Goal: Task Accomplishment & Management: Manage account settings

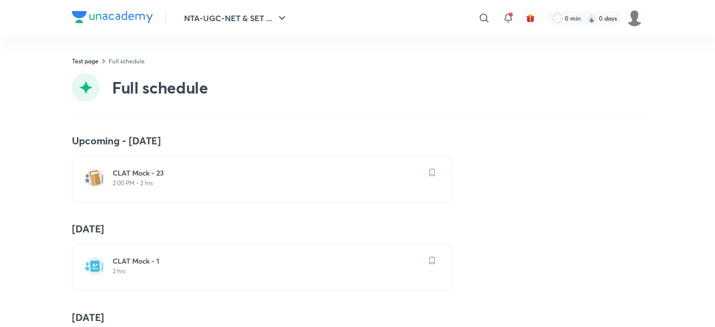
click at [174, 172] on h6 "CLAT Mock - 23" at bounding box center [268, 173] width 310 height 10
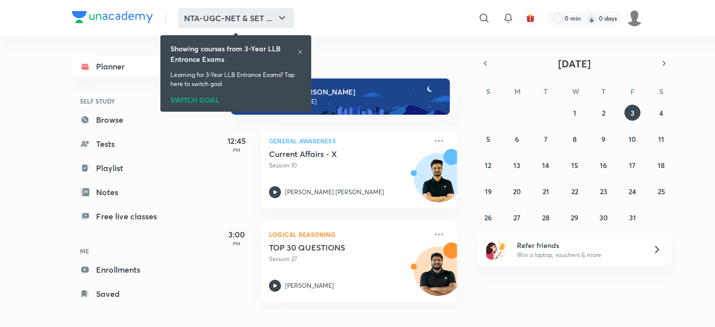
click at [197, 16] on button "NTA-UGC-NET & SET ..." at bounding box center [236, 18] width 116 height 20
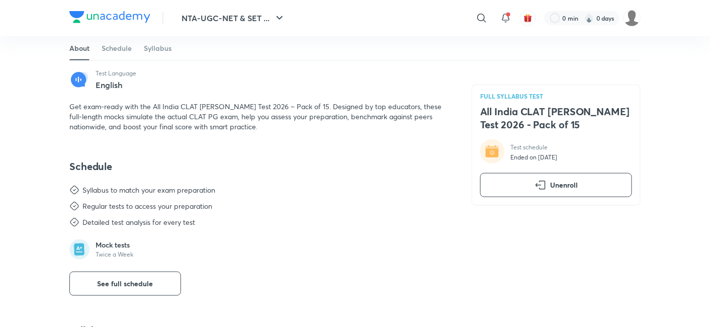
scroll to position [279, 0]
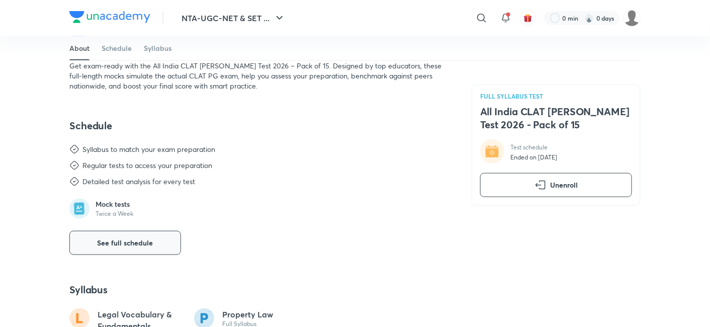
click at [152, 241] on span "See full schedule" at bounding box center [126, 243] width 56 height 10
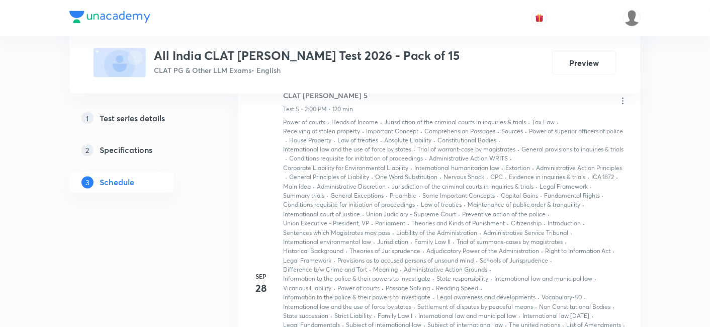
scroll to position [1602, 0]
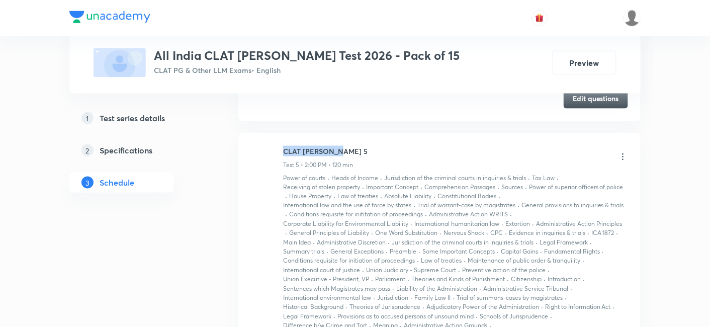
drag, startPoint x: 363, startPoint y: 147, endPoint x: 275, endPoint y: 146, distance: 88.0
copy h6 "CLAT [PERSON_NAME] 5"
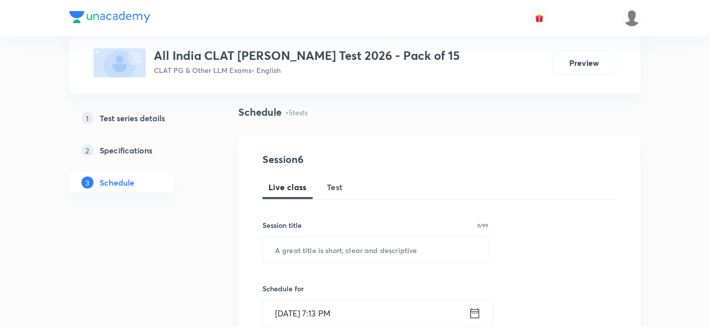
scroll to position [0, 0]
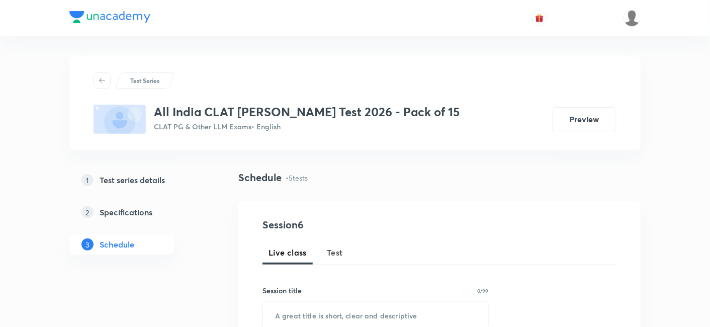
click at [339, 256] on span "Test" at bounding box center [335, 252] width 16 height 12
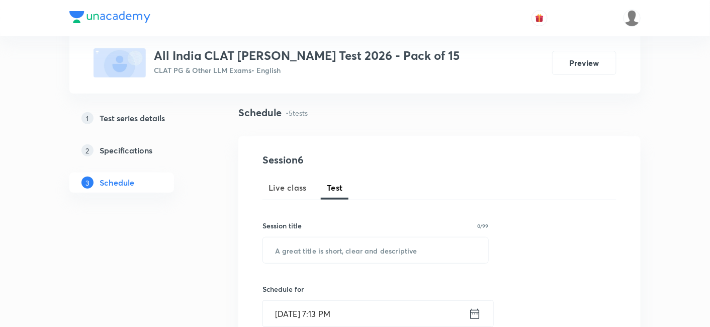
scroll to position [112, 0]
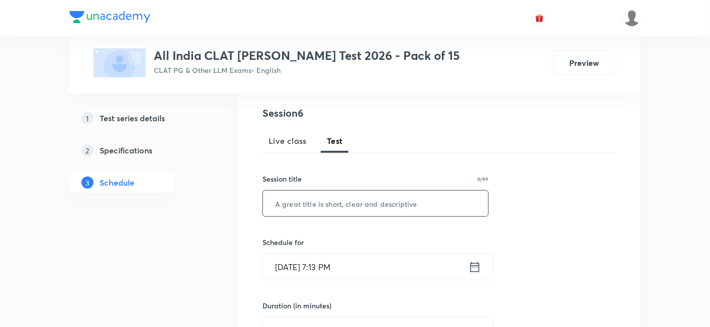
click at [313, 215] on input "text" at bounding box center [375, 204] width 225 height 26
paste input "CLAT [PERSON_NAME] 5"
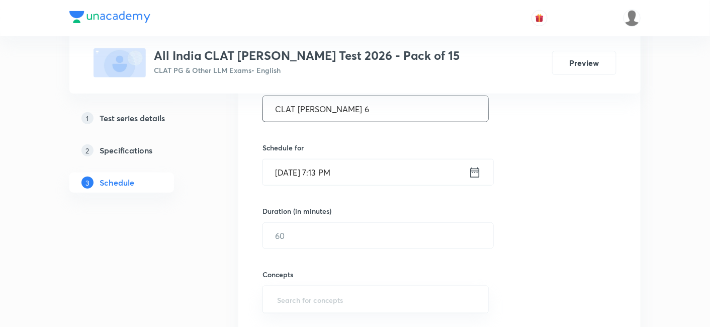
scroll to position [167, 0]
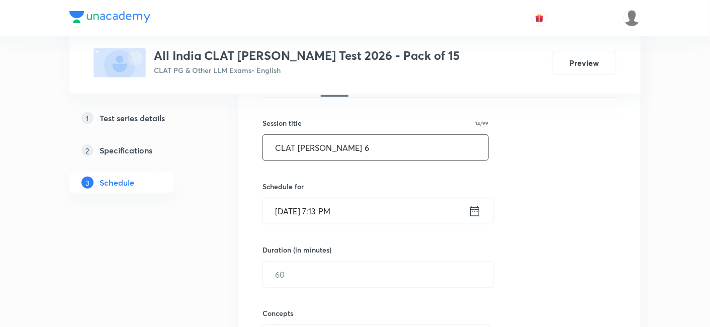
type input "CLAT [PERSON_NAME] 6"
click at [474, 216] on icon at bounding box center [475, 211] width 13 height 14
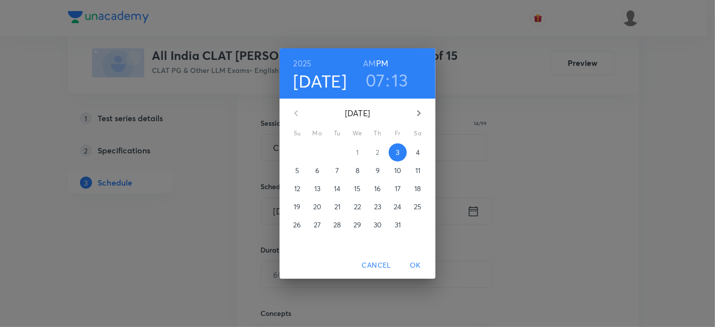
click at [301, 174] on span "5" at bounding box center [297, 170] width 18 height 10
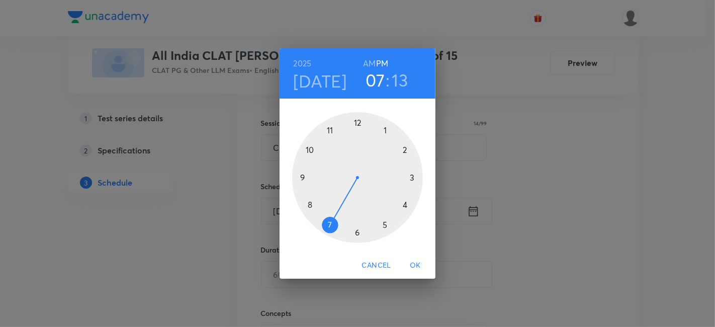
click at [404, 146] on div at bounding box center [357, 177] width 131 height 131
click at [356, 121] on div at bounding box center [357, 177] width 131 height 131
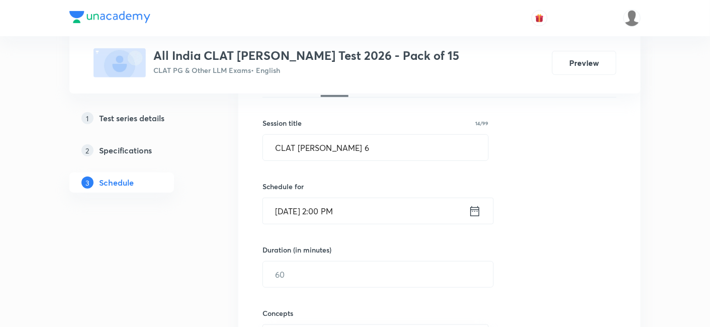
click at [320, 255] on div "Duration (in minutes) ​" at bounding box center [354, 265] width 184 height 43
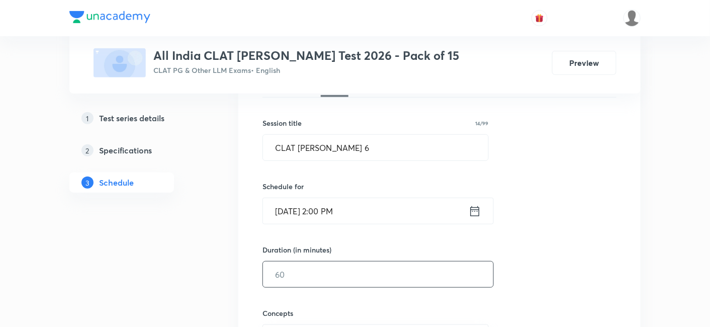
click at [320, 272] on input "text" at bounding box center [378, 274] width 230 height 26
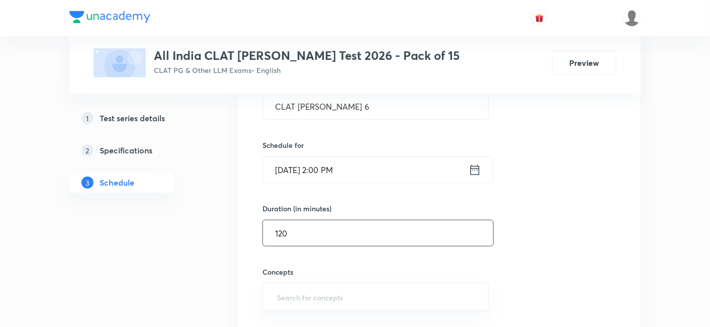
scroll to position [335, 0]
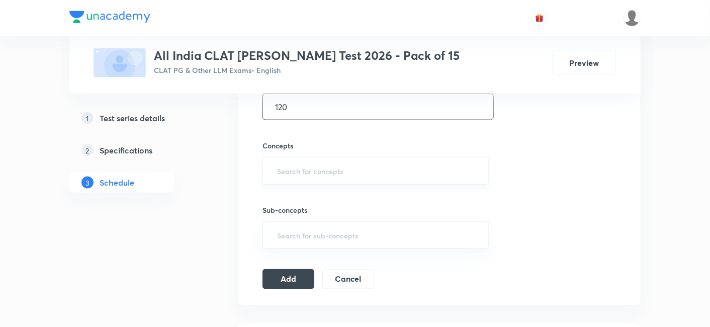
type input "120"
click at [304, 175] on input "text" at bounding box center [375, 170] width 201 height 19
type input "a"
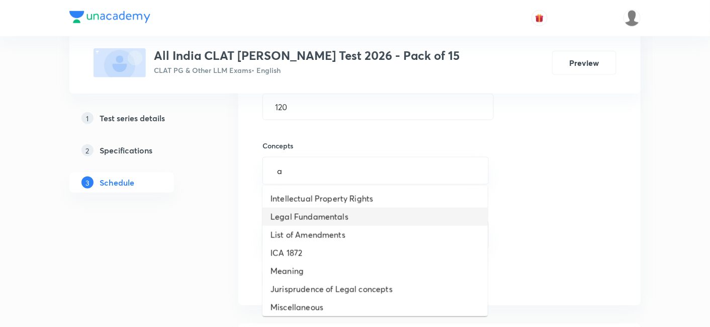
click at [302, 211] on li "Legal Fundamentals" at bounding box center [374, 217] width 225 height 18
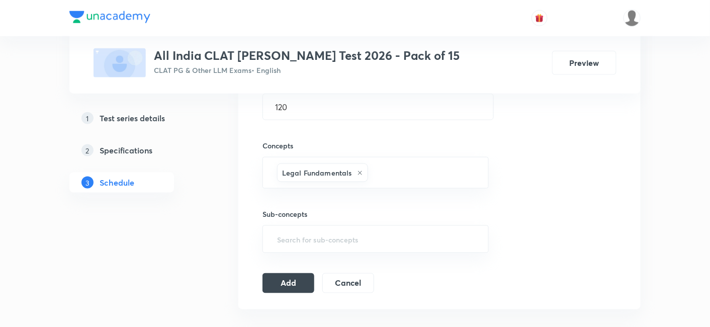
type input "a"
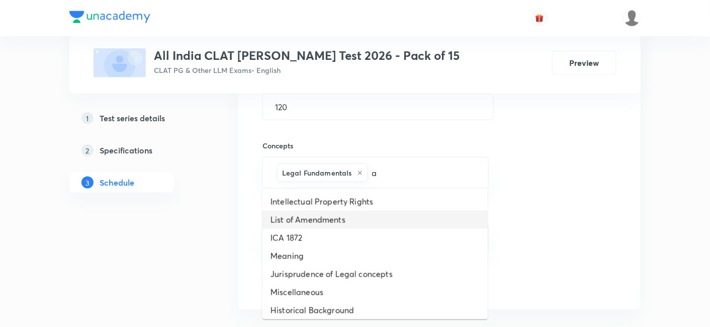
click at [304, 215] on li "List of Amendments" at bounding box center [374, 220] width 225 height 18
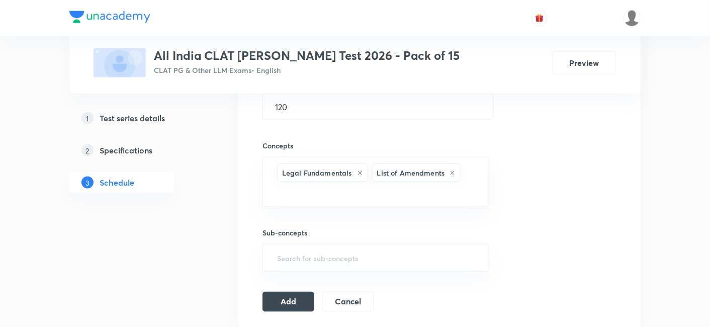
type input "a"
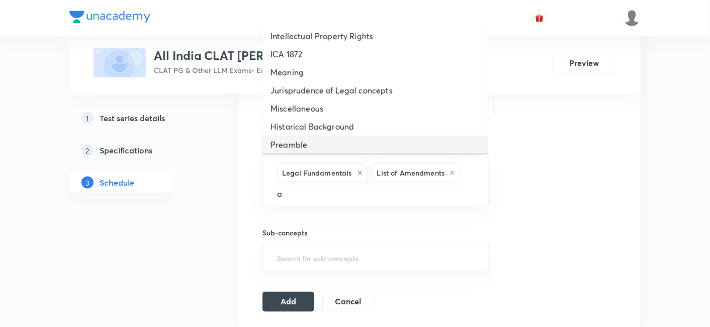
click at [318, 140] on li "Preamble" at bounding box center [374, 145] width 225 height 18
type input "a"
click at [318, 143] on li "Fundamental Rights" at bounding box center [374, 145] width 225 height 18
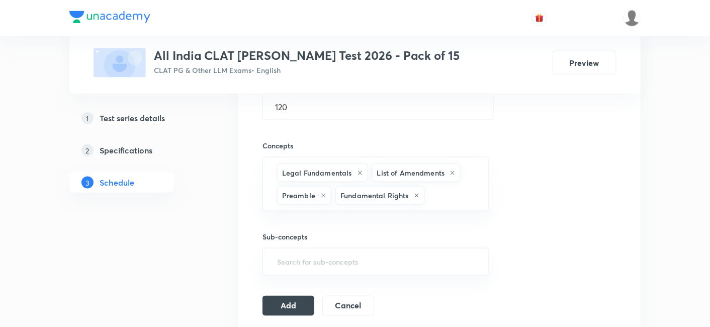
type input "a"
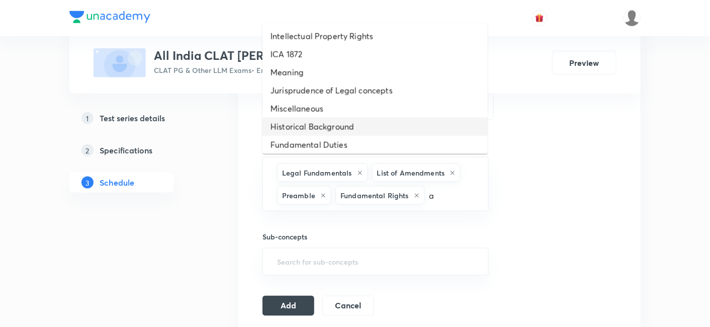
click at [320, 126] on li "Historical Background" at bounding box center [374, 127] width 225 height 18
type input "a"
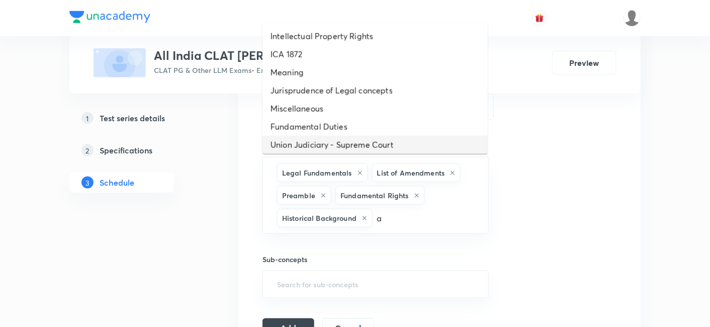
click at [321, 138] on li "Union Judiciary - Supreme Court" at bounding box center [374, 145] width 225 height 18
type input "a"
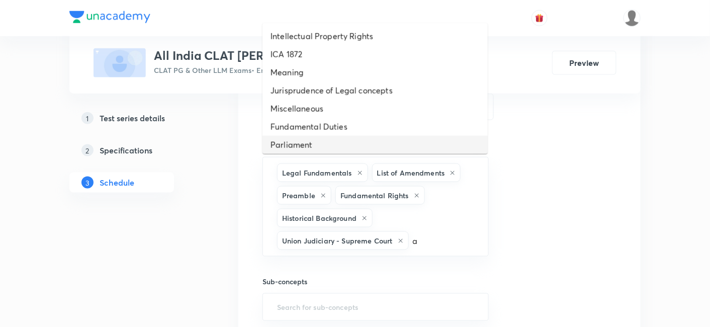
click at [321, 138] on li "Parliament" at bounding box center [374, 145] width 225 height 18
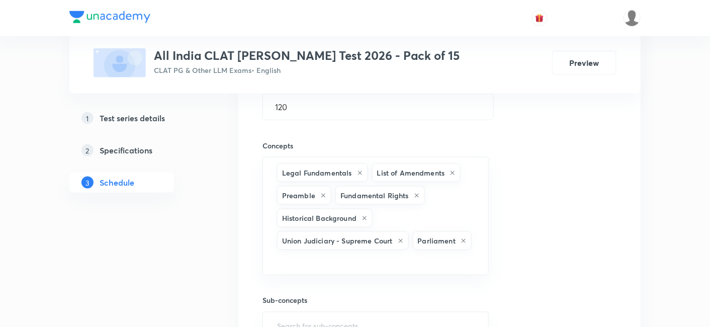
type input "a"
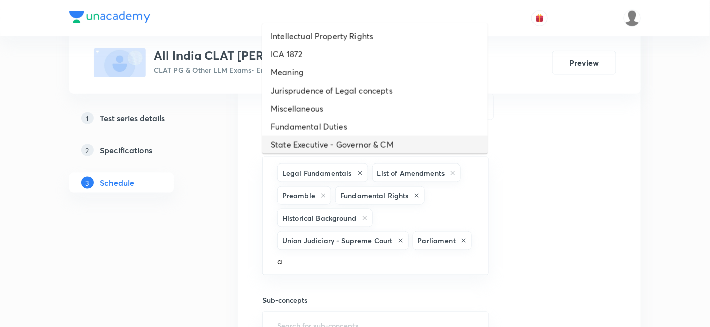
click at [321, 138] on li "State Executive - Governor & CM" at bounding box center [374, 145] width 225 height 18
type input "a"
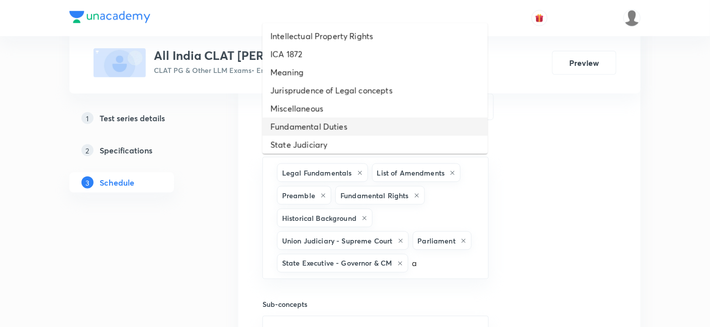
click at [322, 126] on li "Fundamental Duties" at bounding box center [374, 127] width 225 height 18
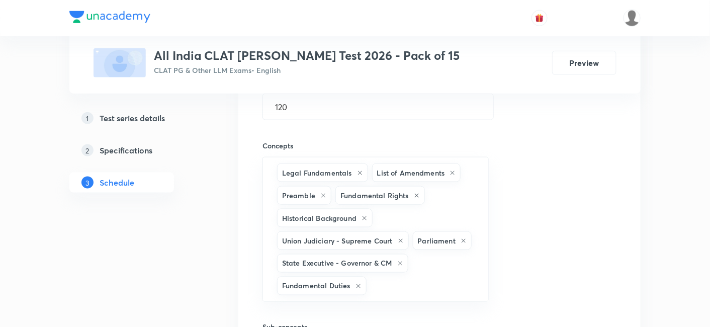
type input "a"
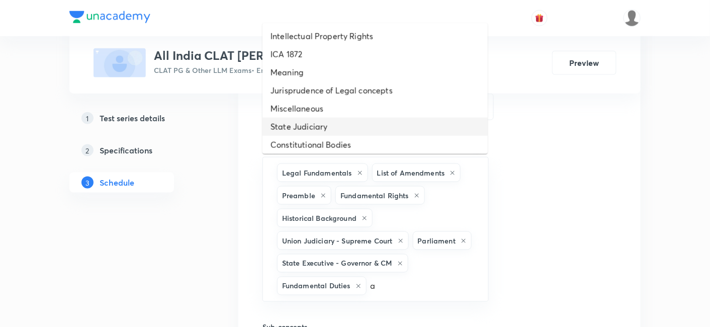
click at [319, 134] on li "State Judiciary" at bounding box center [374, 127] width 225 height 18
type input "a"
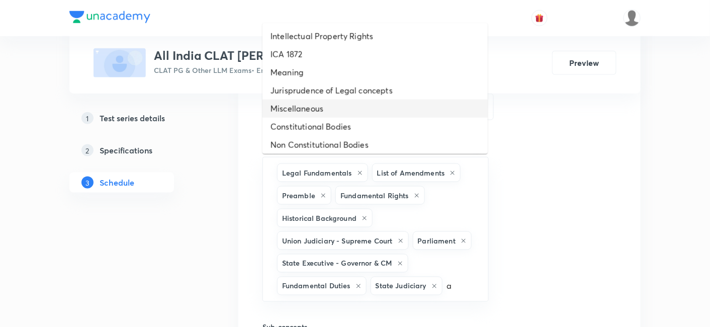
click at [316, 108] on li "Miscellaneous" at bounding box center [374, 109] width 225 height 18
type input "a"
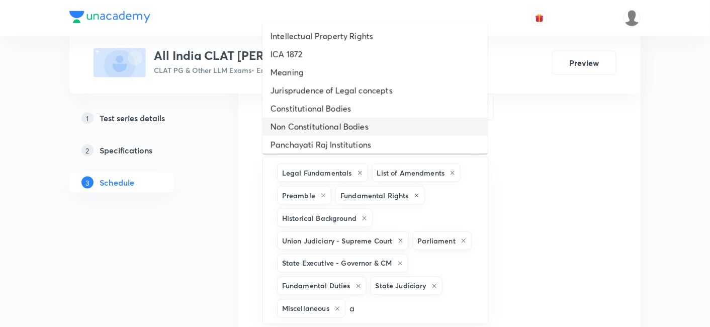
click at [313, 123] on li "Non Constitutional Bodies" at bounding box center [374, 127] width 225 height 18
type input "a"
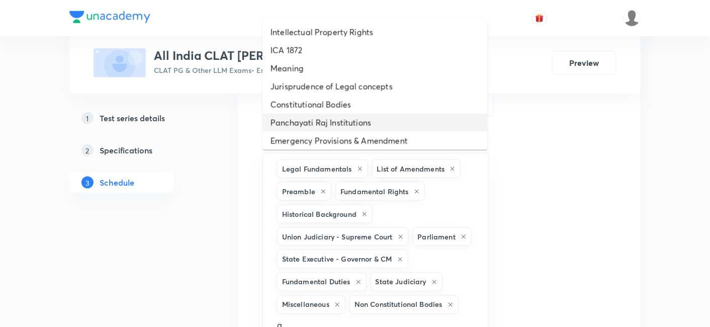
click at [312, 128] on li "Panchayati Raj Institutions" at bounding box center [374, 123] width 225 height 18
type input "a"
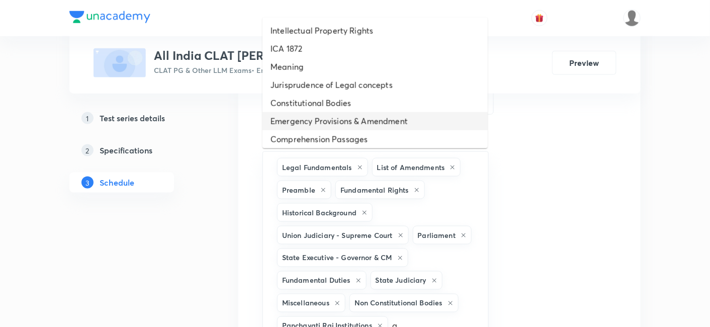
click at [311, 121] on li "Emergency Provisions & Amendment" at bounding box center [374, 121] width 225 height 18
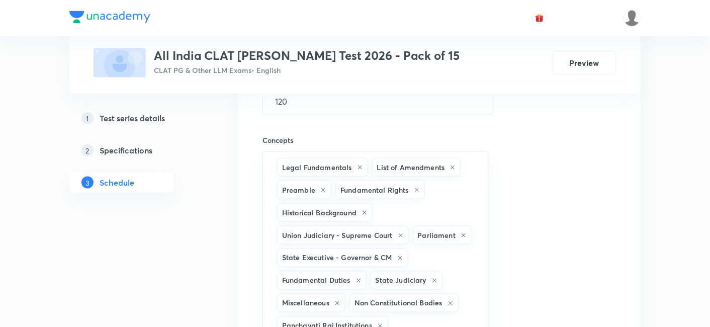
scroll to position [363, 0]
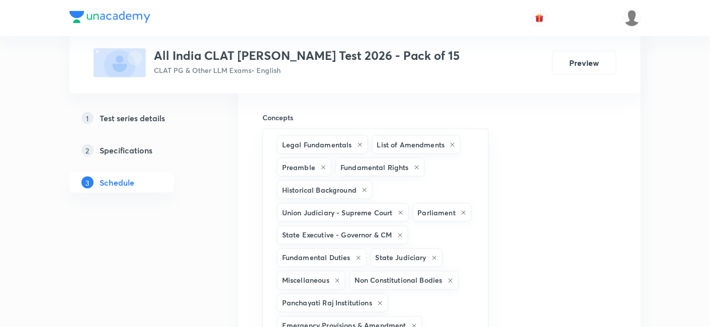
type input "a"
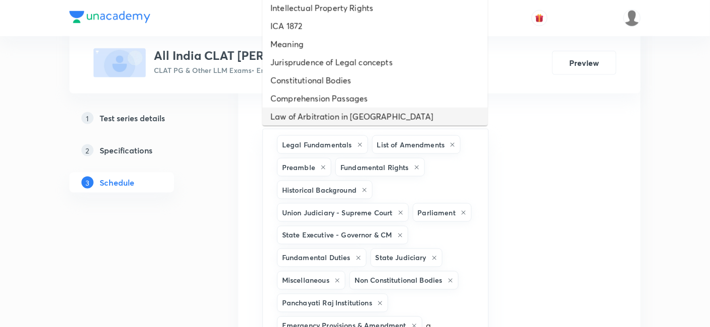
click at [311, 115] on li "Law of Arbitration in [GEOGRAPHIC_DATA]" at bounding box center [374, 117] width 225 height 18
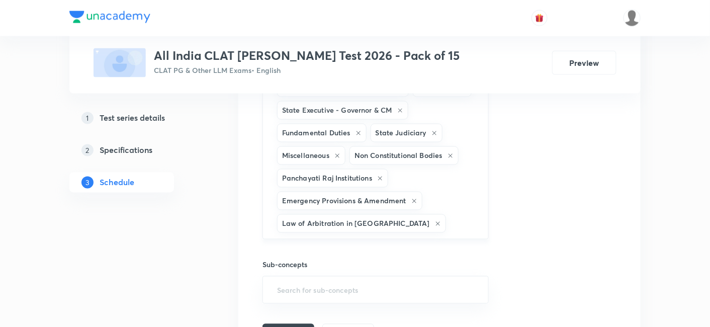
scroll to position [530, 0]
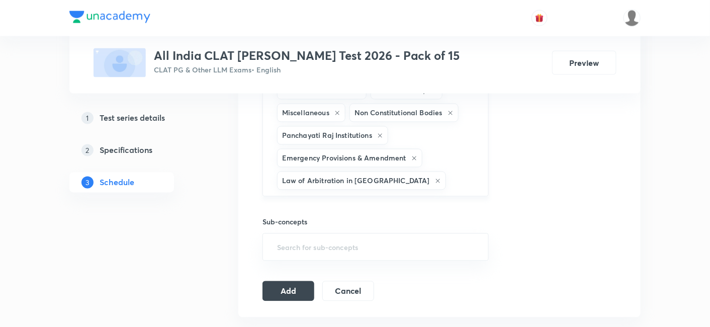
type input "a"
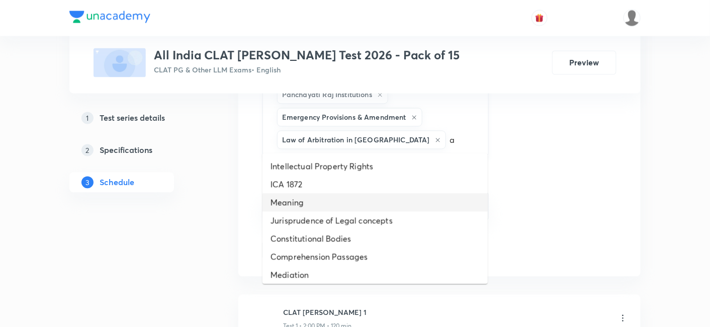
scroll to position [642, 0]
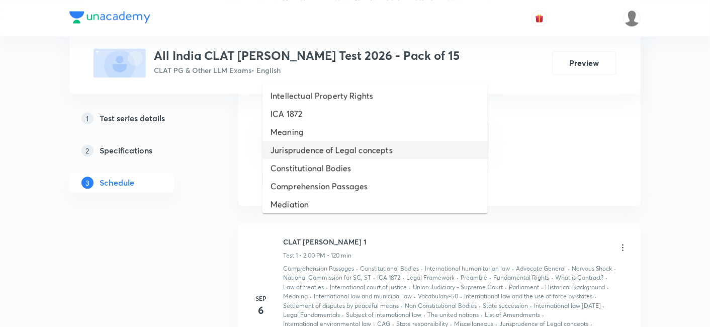
click at [329, 154] on li "Jurisprudence of Legal concepts" at bounding box center [374, 150] width 225 height 18
type input "a"
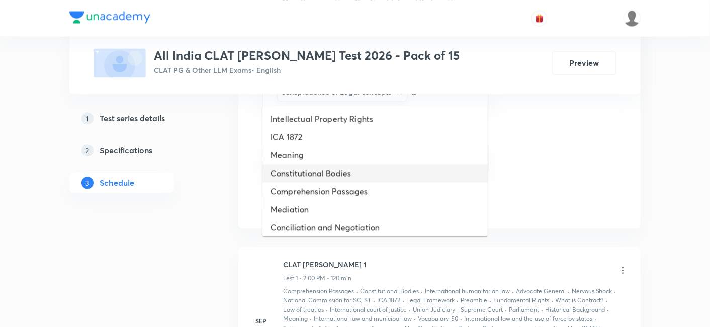
click at [325, 170] on li "Constitutional Bodies" at bounding box center [374, 173] width 225 height 18
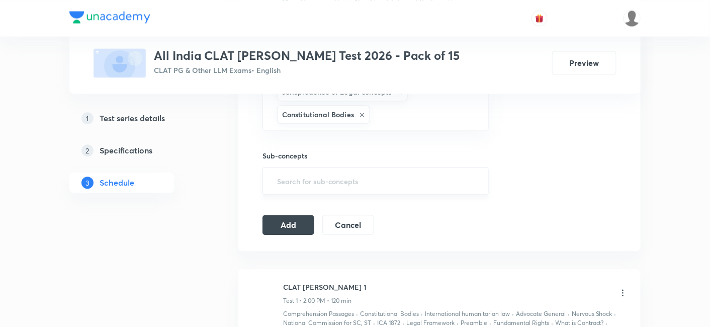
click at [327, 185] on div "​" at bounding box center [375, 181] width 226 height 28
type input "a"
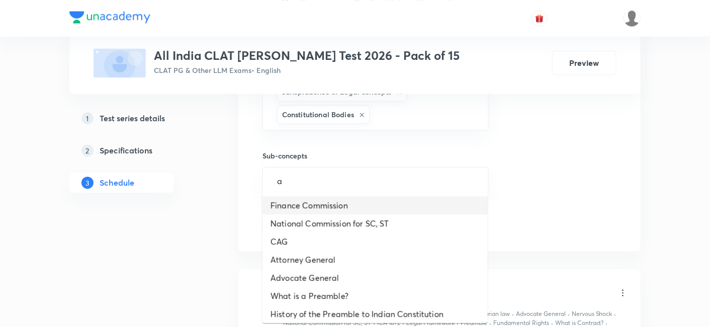
click at [316, 213] on li "Finance Commission" at bounding box center [374, 205] width 225 height 18
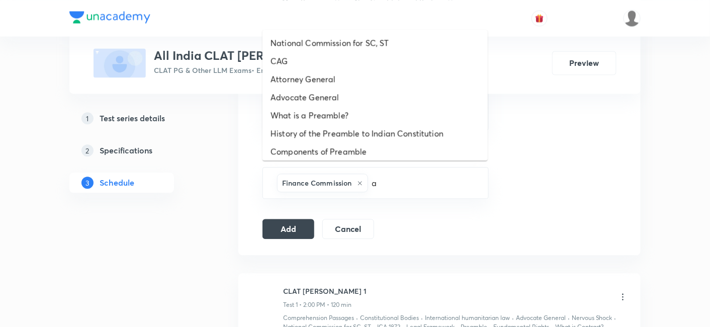
type input "a"
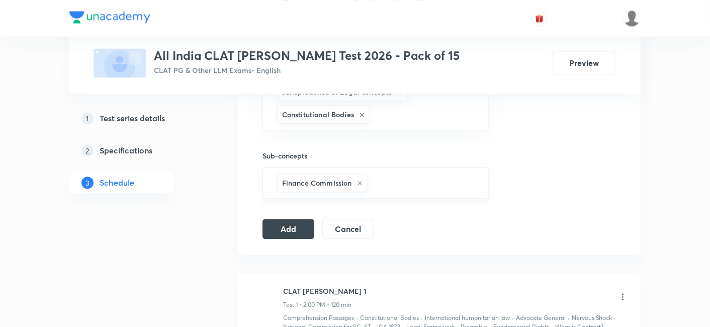
click at [383, 177] on input "text" at bounding box center [423, 182] width 106 height 19
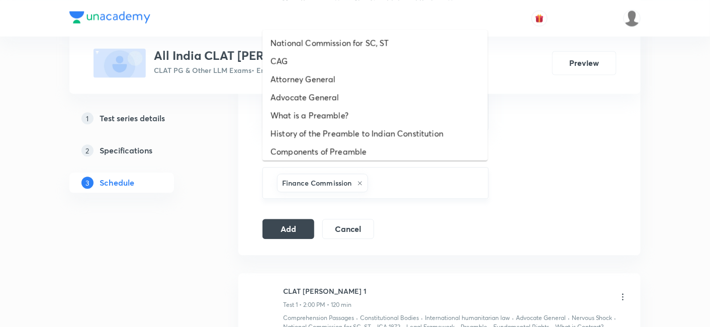
type input "a"
click at [357, 146] on li "Components of Preamble" at bounding box center [374, 151] width 225 height 18
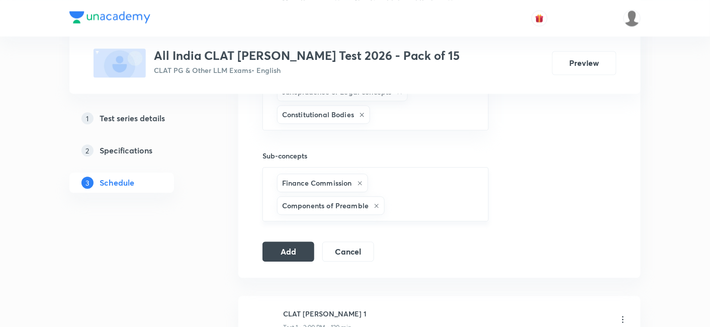
type input "a"
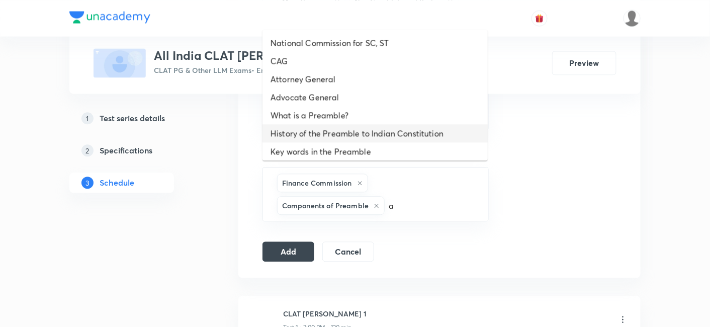
click at [357, 125] on li "History of the Preamble to Indian Constitution" at bounding box center [374, 133] width 225 height 18
type input "a"
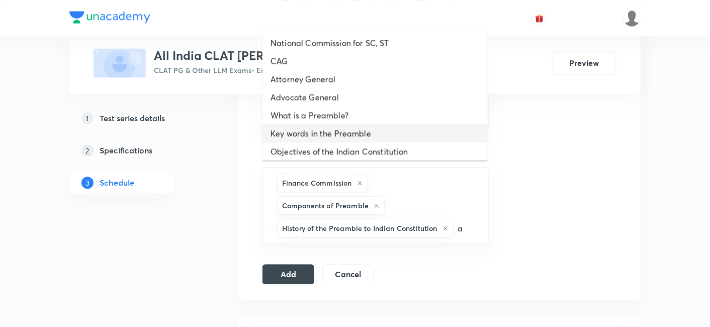
click at [361, 131] on li "Key words in the Preamble" at bounding box center [374, 133] width 225 height 18
type input "a"
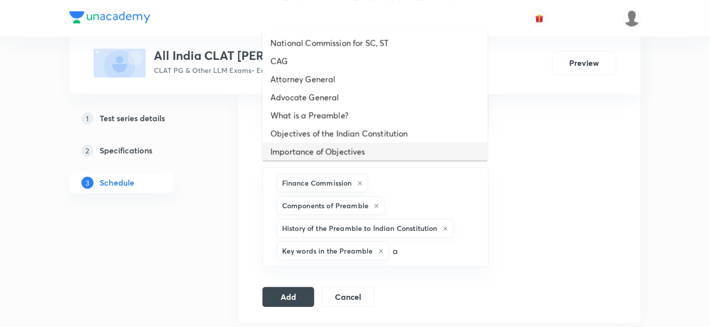
click at [364, 145] on li "Importance of Objectives" at bounding box center [374, 151] width 225 height 18
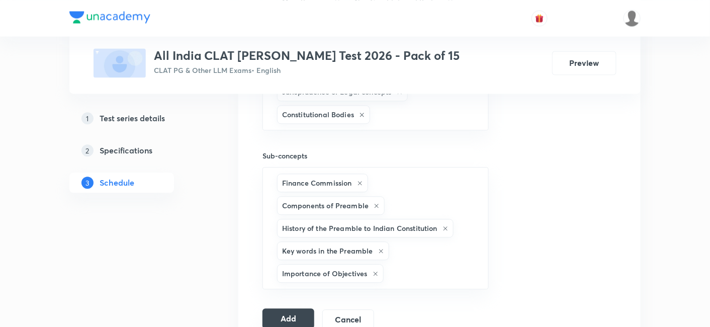
click at [290, 308] on button "Add" at bounding box center [288, 318] width 52 height 20
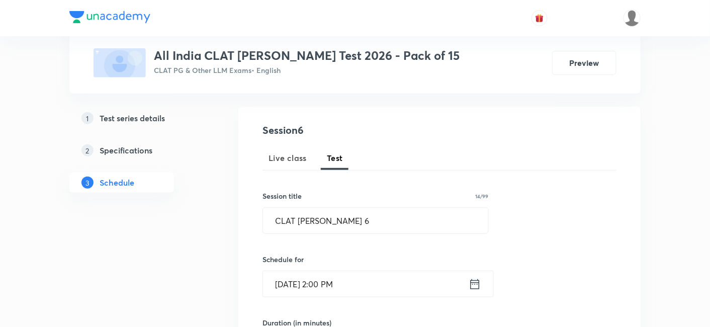
scroll to position [167, 0]
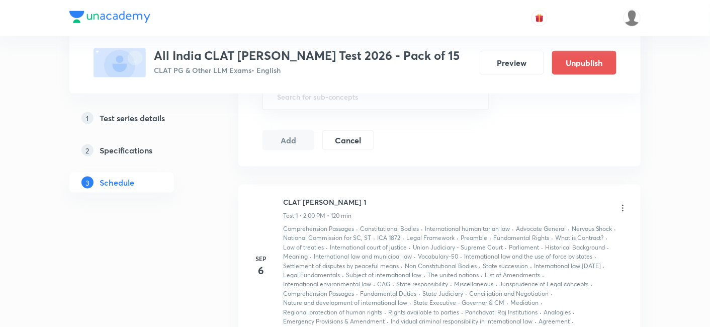
scroll to position [335, 0]
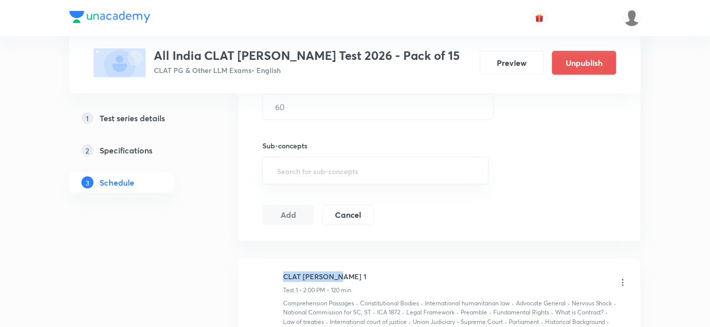
copy h6 "CLAT [PERSON_NAME] 1"
drag, startPoint x: 342, startPoint y: 271, endPoint x: 282, endPoint y: 280, distance: 60.4
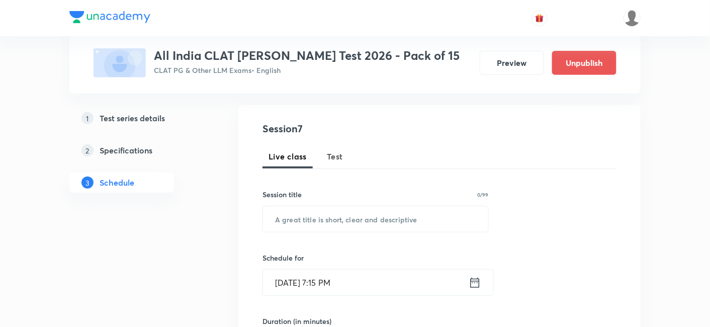
scroll to position [56, 0]
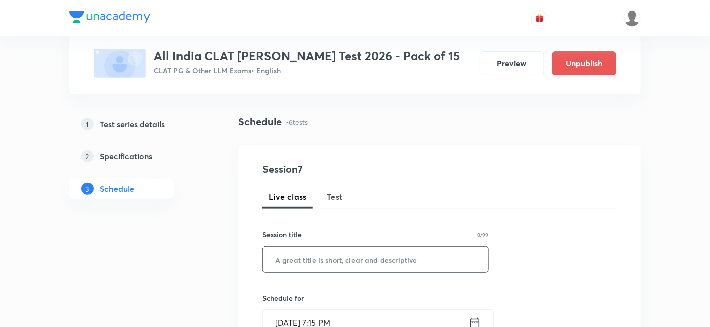
drag, startPoint x: 344, startPoint y: 260, endPoint x: 345, endPoint y: 255, distance: 5.6
click at [344, 258] on input "text" at bounding box center [375, 259] width 225 height 26
click at [335, 200] on span "Test" at bounding box center [335, 197] width 16 height 12
click at [342, 249] on input "text" at bounding box center [375, 259] width 225 height 26
paste input "CLAT [PERSON_NAME] 1"
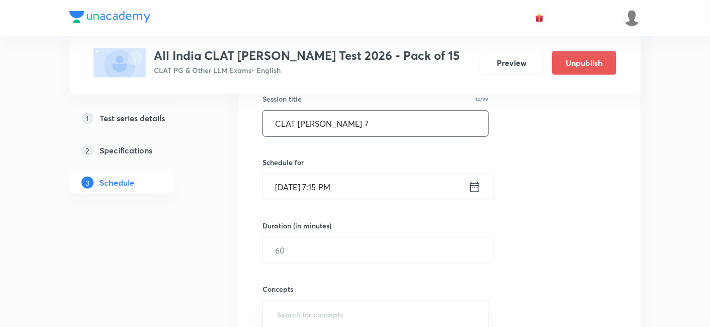
scroll to position [202, 0]
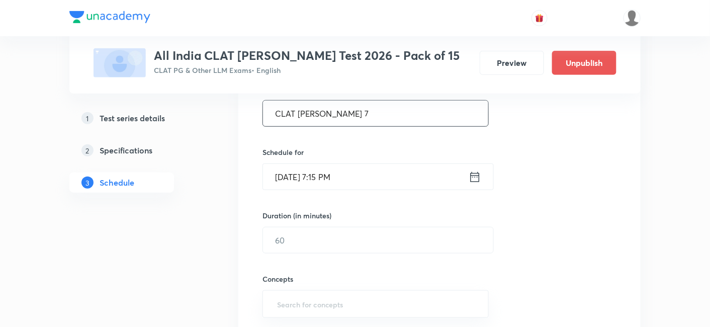
type input "CLAT [PERSON_NAME] 7"
click at [475, 177] on icon at bounding box center [475, 177] width 13 height 14
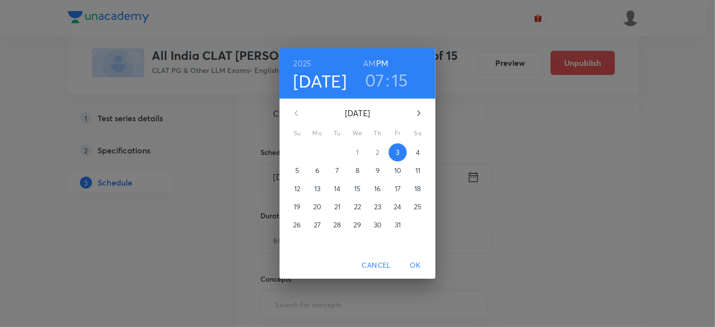
click at [299, 186] on p "12" at bounding box center [297, 189] width 6 height 10
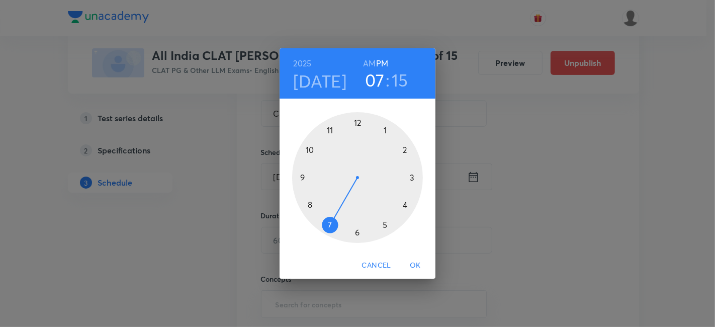
click at [406, 145] on div at bounding box center [357, 177] width 131 height 131
click at [356, 120] on div at bounding box center [357, 177] width 131 height 131
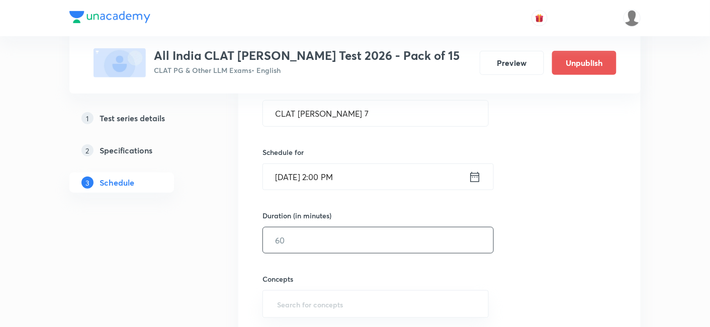
drag, startPoint x: 329, startPoint y: 228, endPoint x: 326, endPoint y: 237, distance: 9.7
click at [328, 232] on input "text" at bounding box center [378, 240] width 230 height 26
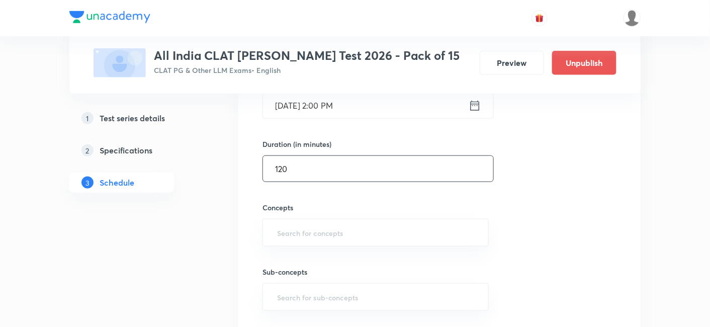
scroll to position [313, 0]
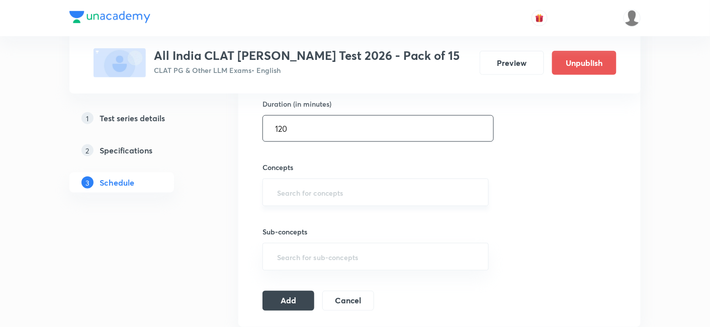
type input "120"
click at [296, 193] on input "text" at bounding box center [375, 192] width 201 height 19
type input "a"
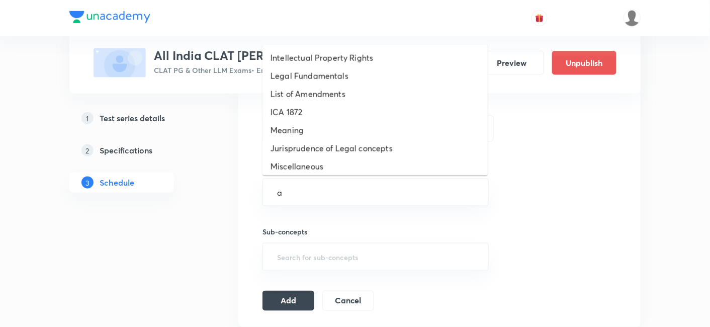
click at [297, 141] on li "Jurisprudence of Legal concepts" at bounding box center [374, 148] width 225 height 18
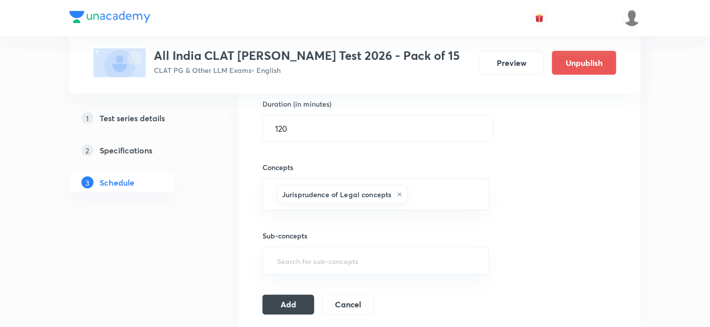
type input "a"
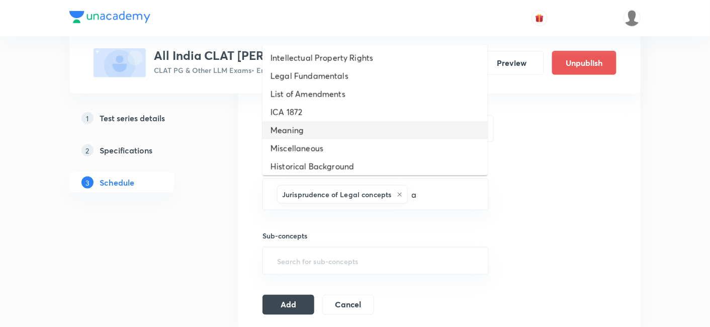
click at [304, 135] on li "Meaning" at bounding box center [374, 130] width 225 height 18
type input "a"
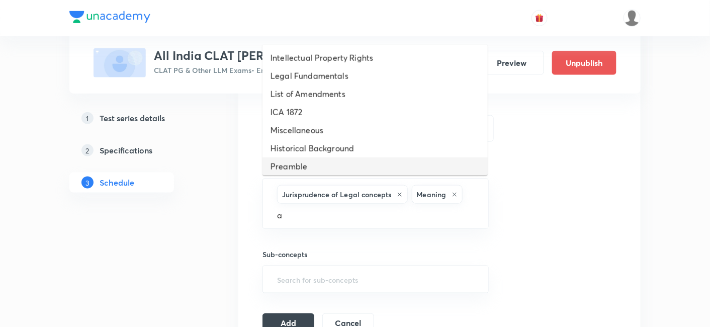
click at [318, 162] on li "Preamble" at bounding box center [374, 166] width 225 height 18
type input "a"
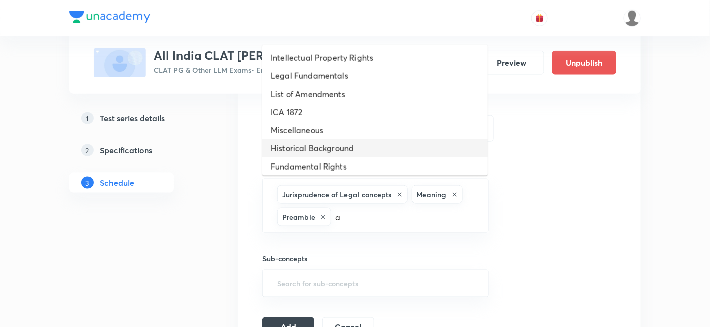
click at [321, 149] on li "Historical Background" at bounding box center [374, 148] width 225 height 18
type input "a"
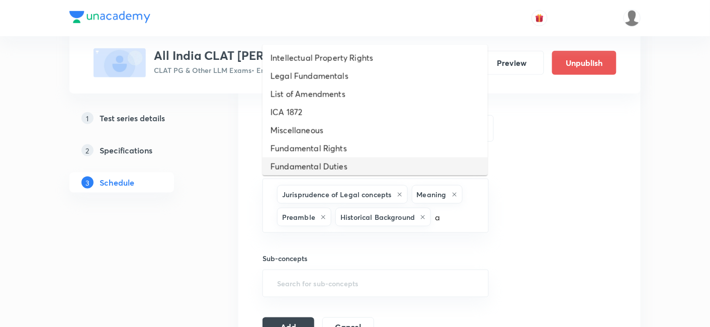
click at [327, 163] on li "Fundamental Duties" at bounding box center [374, 166] width 225 height 18
type input "a"
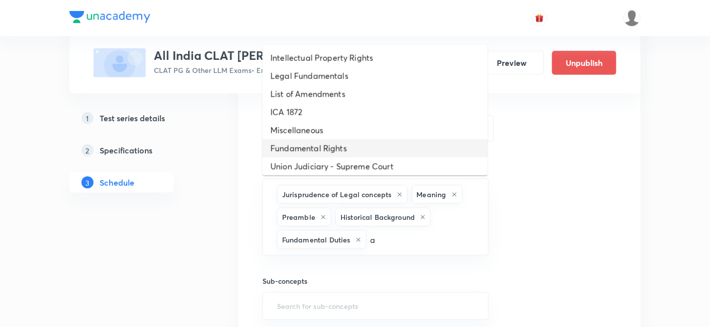
click at [320, 150] on li "Fundamental Rights" at bounding box center [374, 148] width 225 height 18
type input "a"
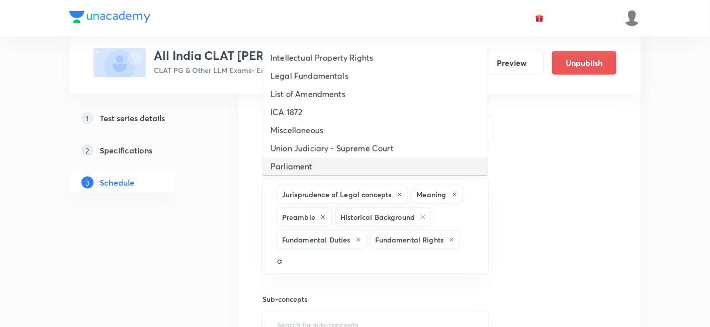
click at [336, 152] on li "Union Judiciary - Supreme Court" at bounding box center [374, 148] width 225 height 18
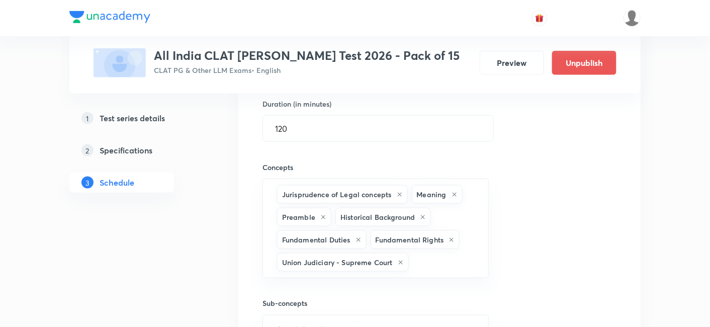
type input "a"
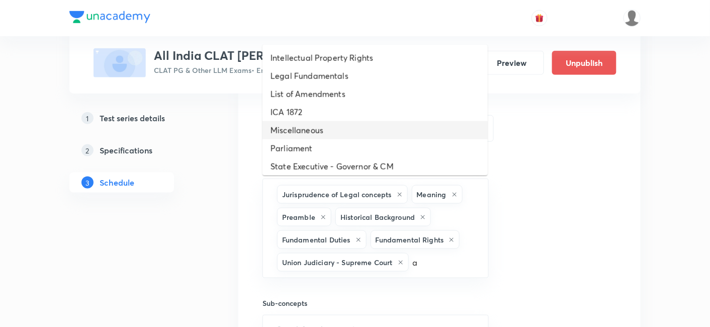
click at [323, 126] on li "Miscellaneous" at bounding box center [374, 130] width 225 height 18
type input "a"
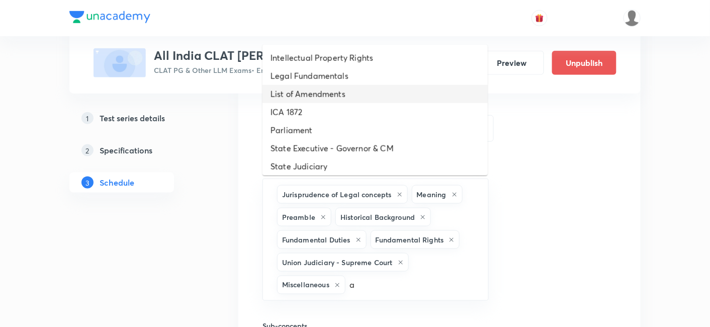
click at [323, 88] on li "List of Amendments" at bounding box center [374, 94] width 225 height 18
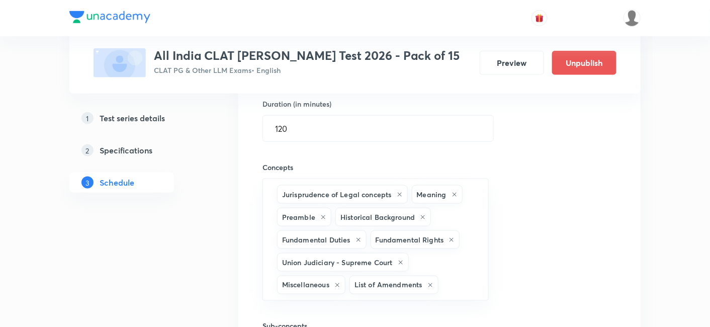
type input "a"
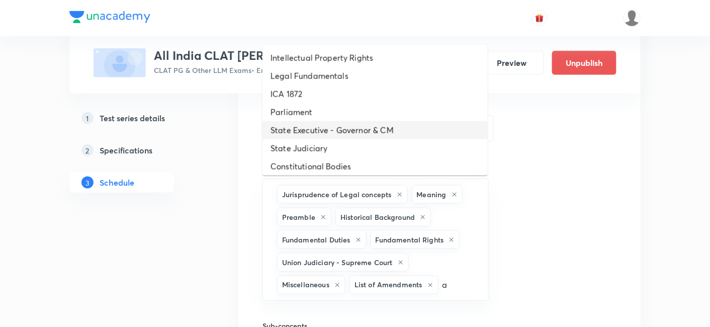
click at [334, 136] on li "State Executive - Governor & CM" at bounding box center [374, 130] width 225 height 18
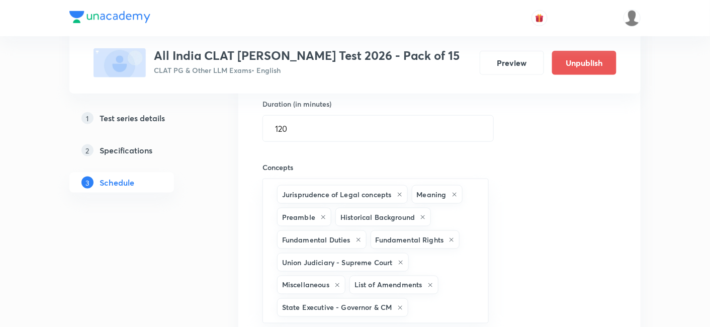
type input "a"
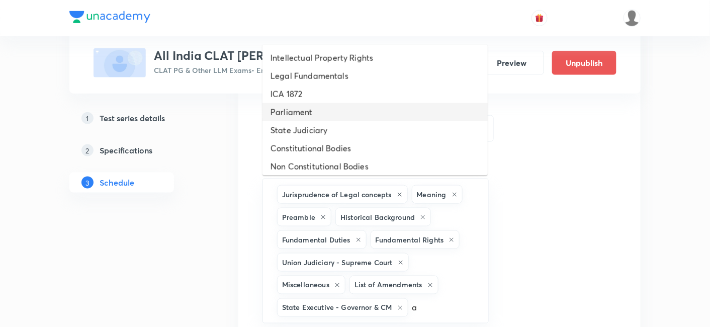
click at [316, 120] on li "Parliament" at bounding box center [374, 112] width 225 height 18
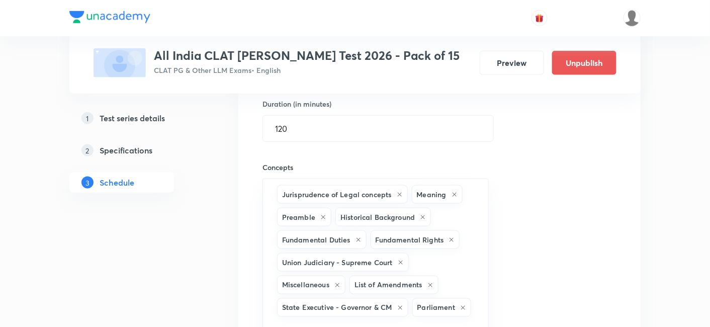
type input "a"
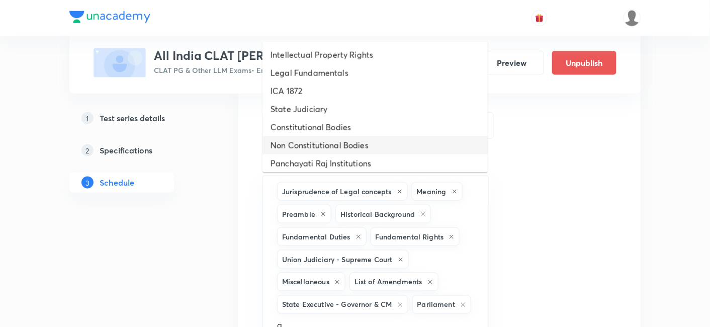
click at [325, 147] on li "Non Constitutional Bodies" at bounding box center [374, 145] width 225 height 18
type input "a"
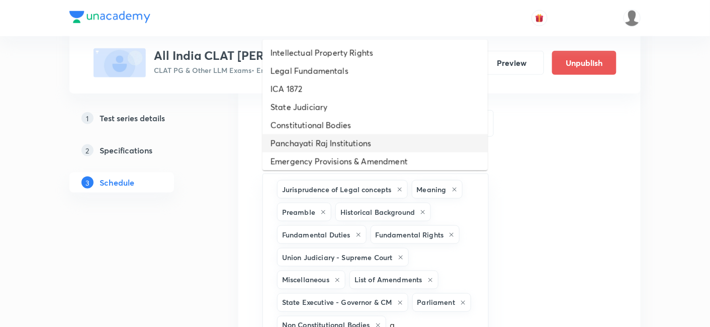
click at [329, 148] on li "Panchayati Raj Institutions" at bounding box center [374, 143] width 225 height 18
type input "a"
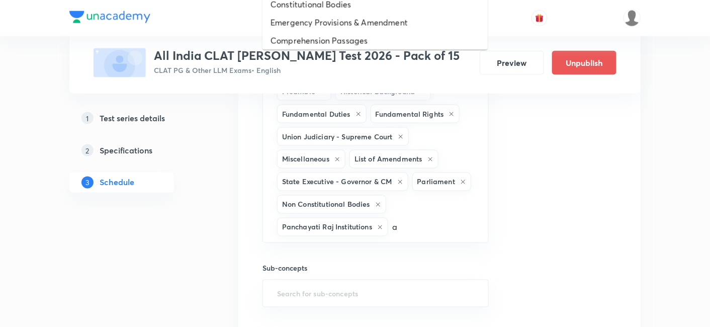
scroll to position [508, 0]
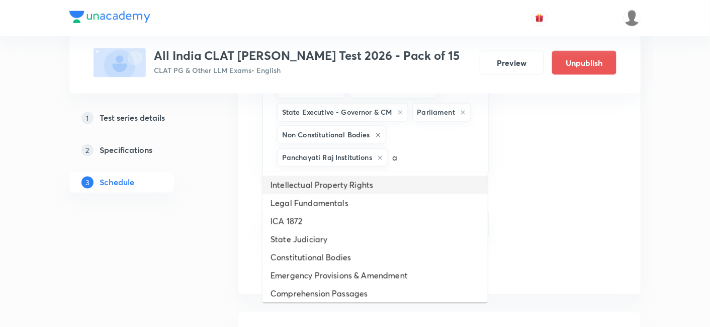
click at [332, 179] on li "Intellectual Property Rights" at bounding box center [374, 185] width 225 height 18
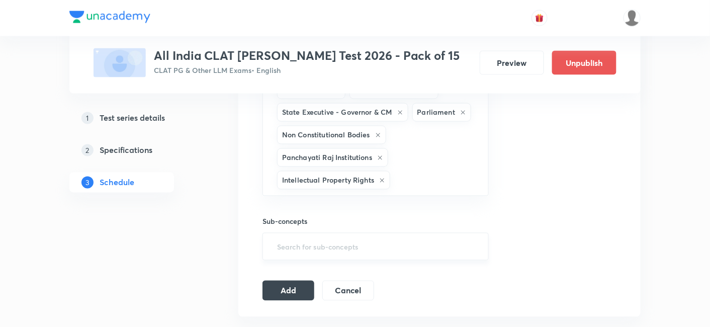
click at [297, 237] on input "text" at bounding box center [375, 246] width 201 height 19
type input "a"
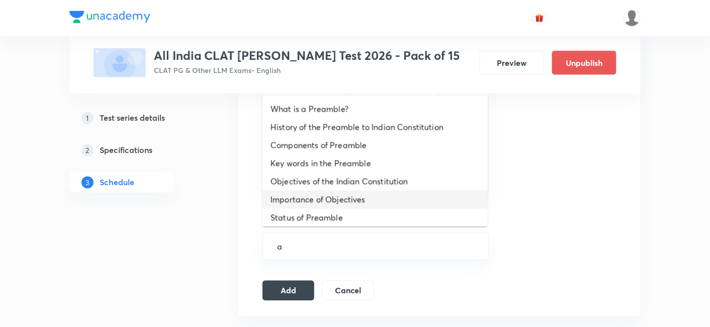
click at [319, 199] on li "Importance of Objectives" at bounding box center [374, 200] width 225 height 18
type input "a"
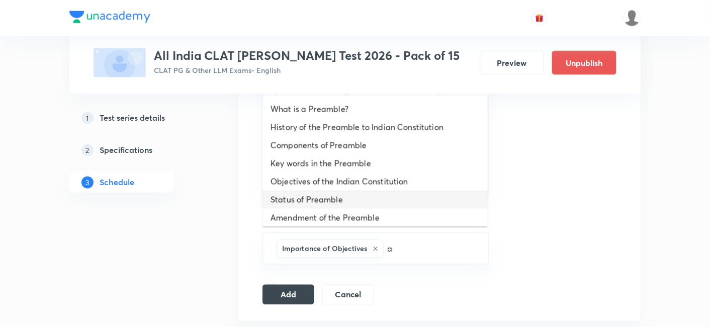
click at [317, 204] on li "Status of Preamble" at bounding box center [374, 200] width 225 height 18
type input "a"
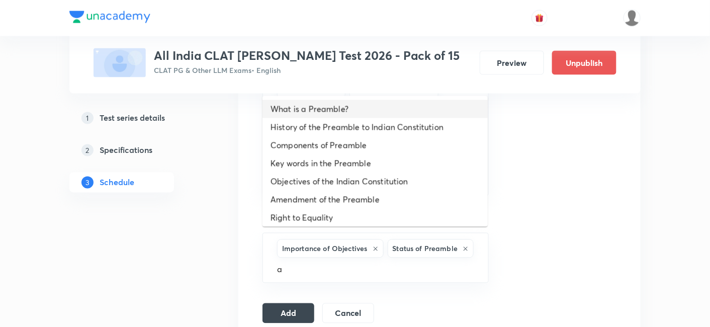
click at [307, 112] on li "What is a Preamble?" at bounding box center [374, 109] width 225 height 18
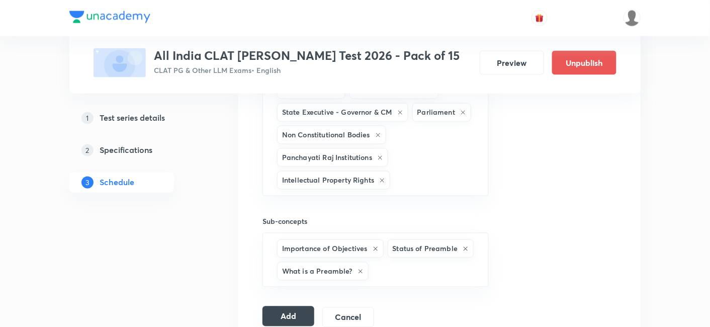
click at [302, 306] on button "Add" at bounding box center [288, 316] width 52 height 20
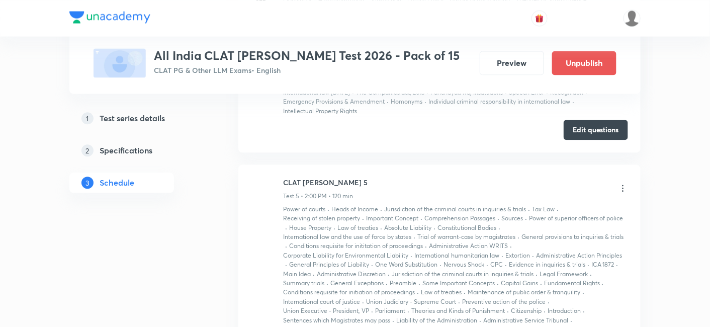
scroll to position [1623, 0]
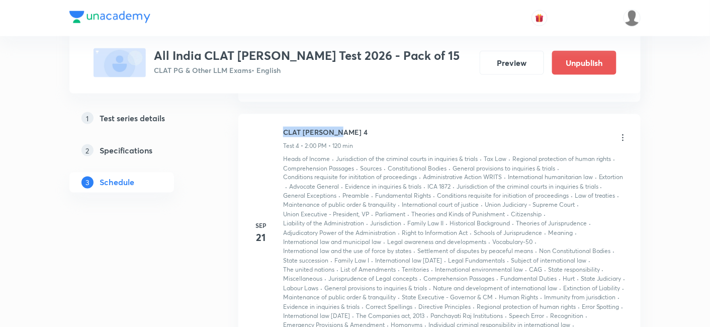
drag, startPoint x: 350, startPoint y: 128, endPoint x: 258, endPoint y: 119, distance: 92.5
click at [258, 119] on li "Sep 21 CLAT PG Mock 4 Test 4 • 2:00 PM • 120 min Heads of Income · Jurisdiction…" at bounding box center [439, 244] width 402 height 261
copy h6 "CLAT [PERSON_NAME] 4"
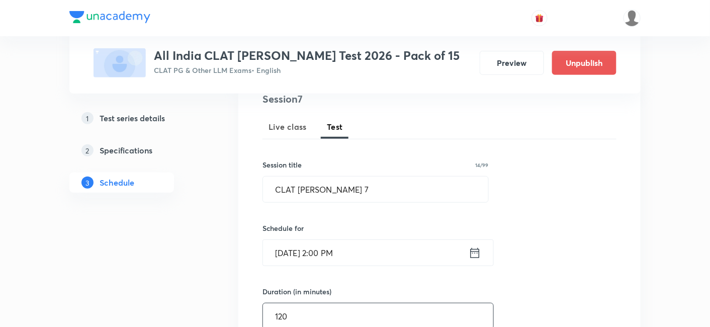
scroll to position [167, 0]
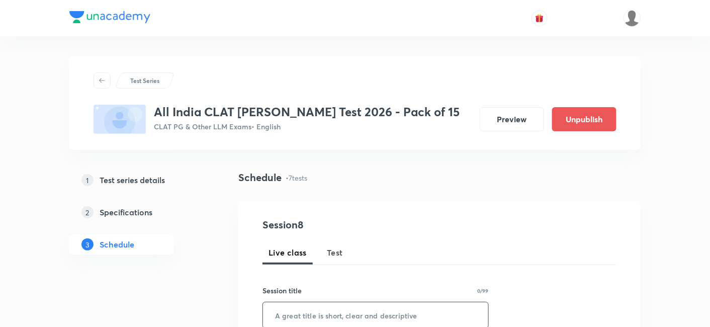
click at [342, 251] on span "Test" at bounding box center [335, 252] width 16 height 12
click at [336, 310] on input "text" at bounding box center [375, 315] width 225 height 26
paste input "CLAT [PERSON_NAME] 4"
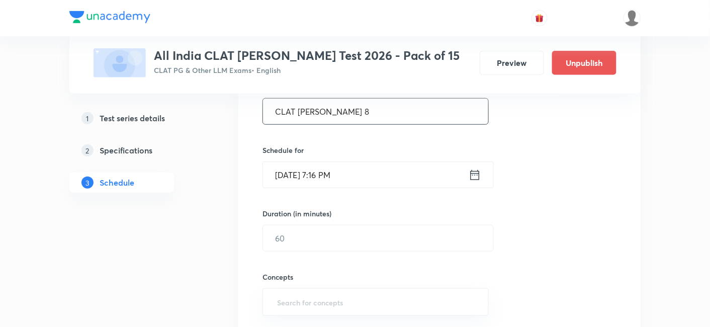
scroll to position [223, 0]
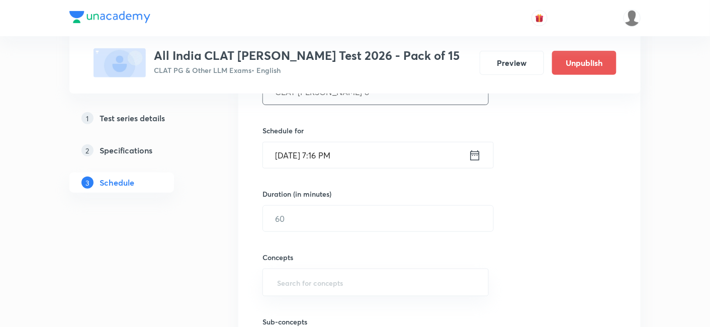
type input "CLAT [PERSON_NAME] 8"
click at [474, 160] on icon at bounding box center [475, 155] width 13 height 14
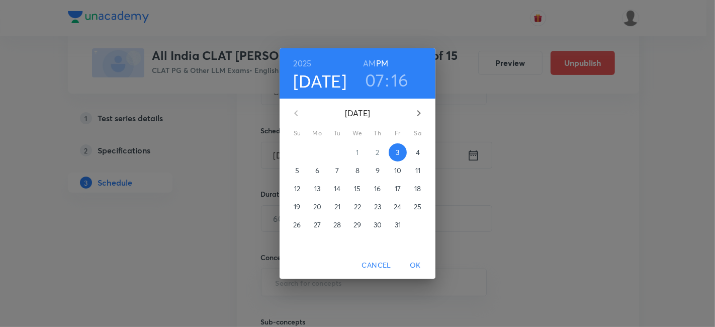
click at [294, 206] on p "19" at bounding box center [297, 207] width 7 height 10
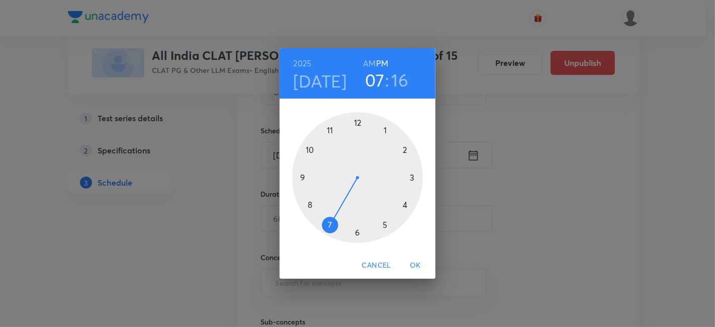
click at [404, 150] on div at bounding box center [357, 177] width 131 height 131
click at [357, 122] on div at bounding box center [357, 177] width 131 height 131
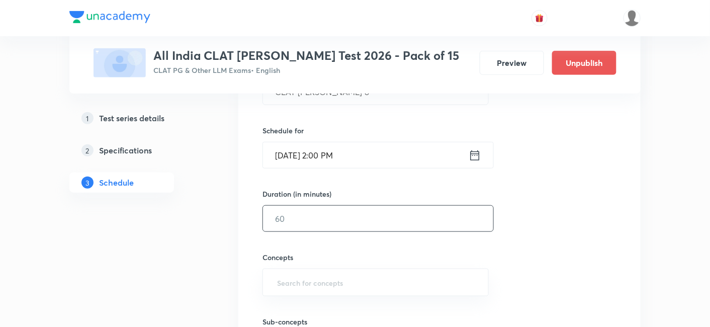
click at [356, 214] on input "text" at bounding box center [378, 219] width 230 height 26
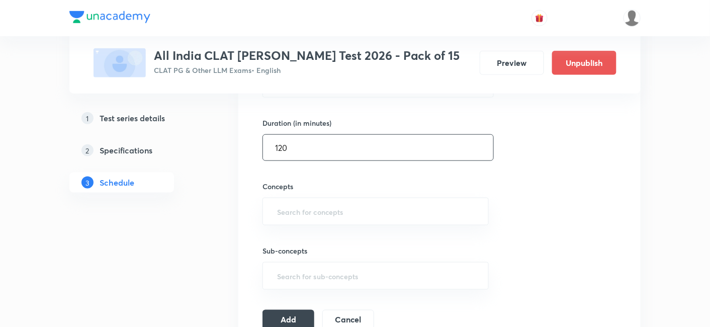
scroll to position [335, 0]
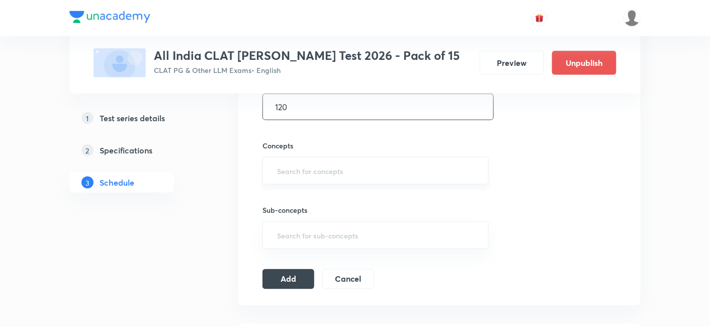
type input "120"
click at [379, 174] on input "text" at bounding box center [375, 170] width 201 height 19
type input "a"
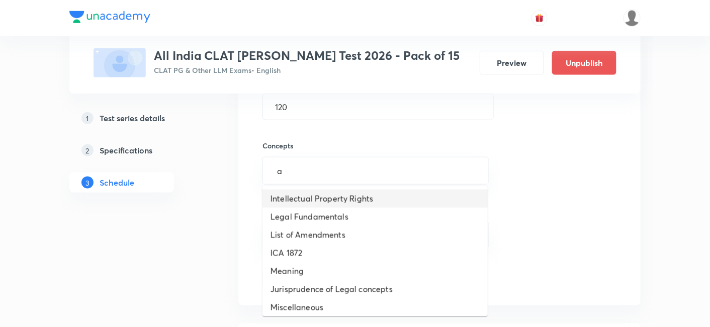
click at [350, 205] on li "Intellectual Property Rights" at bounding box center [374, 199] width 225 height 18
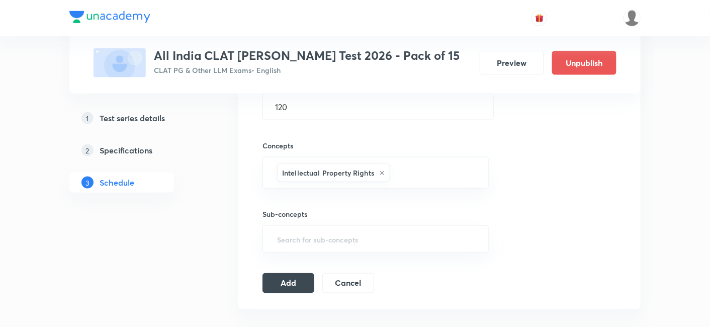
type input "a"
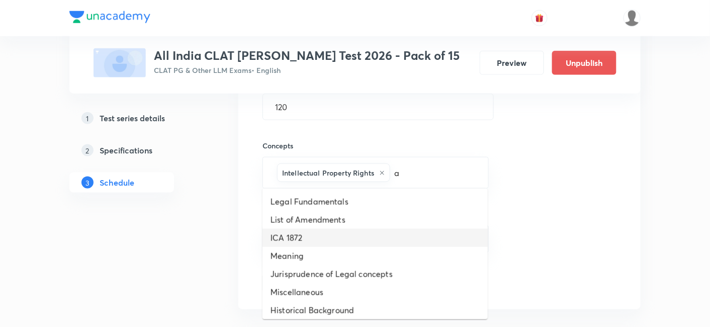
click at [346, 235] on li "ICA 1872" at bounding box center [374, 238] width 225 height 18
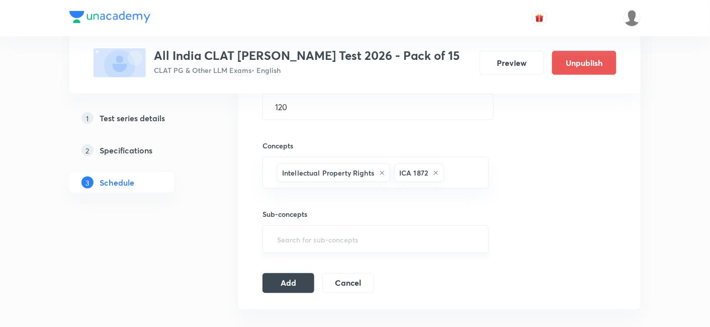
type input "a"
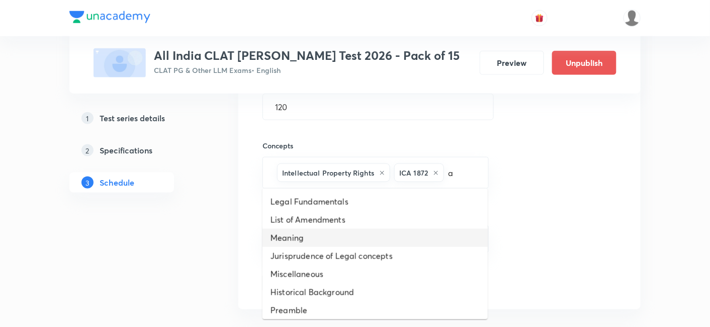
click at [348, 231] on li "Meaning" at bounding box center [374, 238] width 225 height 18
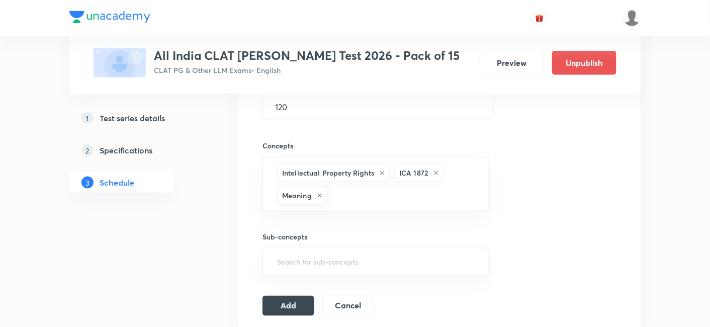
type input "a"
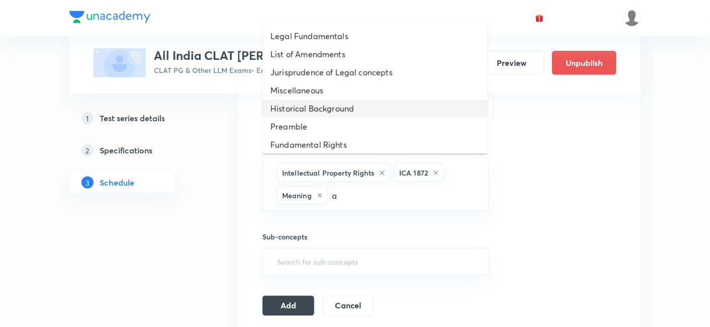
click at [326, 100] on li "Historical Background" at bounding box center [374, 109] width 225 height 18
type input "a"
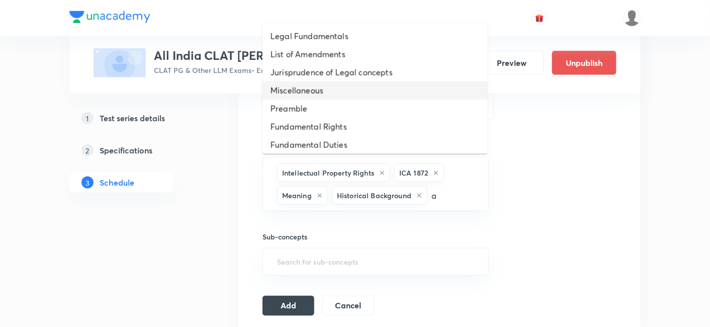
click at [337, 89] on li "Miscellaneous" at bounding box center [374, 90] width 225 height 18
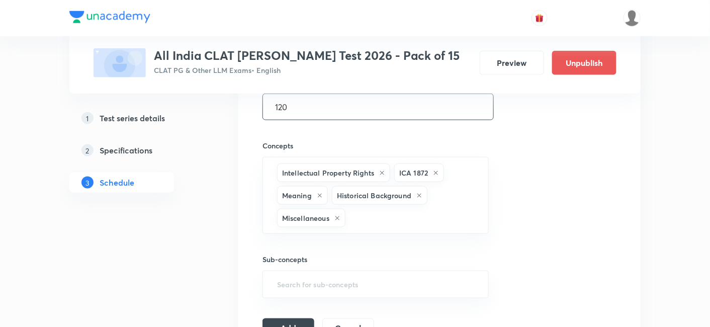
type input "a"
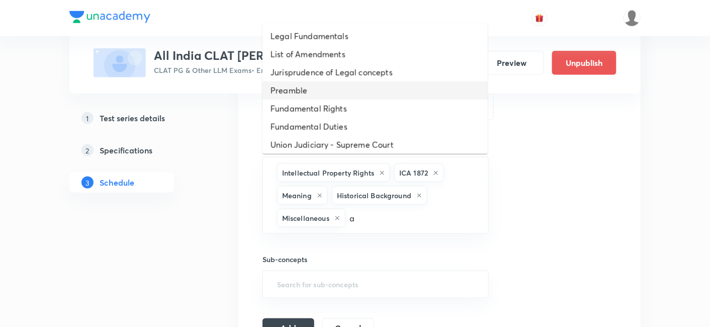
click at [330, 88] on li "Preamble" at bounding box center [374, 90] width 225 height 18
type input "a"
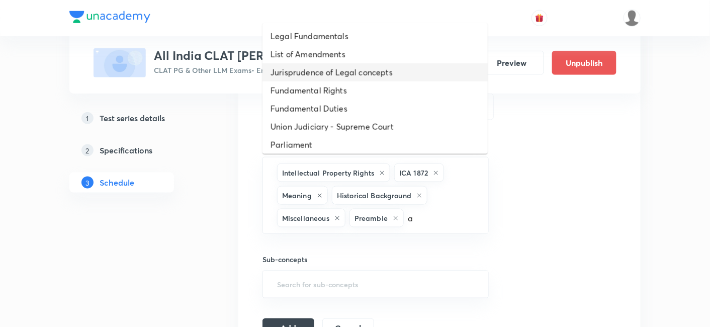
click at [342, 66] on li "Jurisprudence of Legal concepts" at bounding box center [374, 72] width 225 height 18
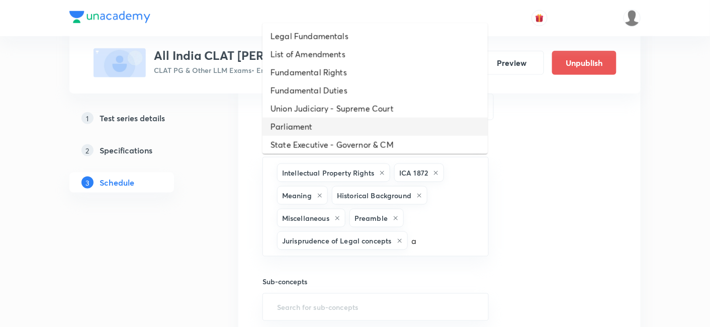
click at [349, 117] on ul "Legal Fundamentals List of Amendments Fundamental Rights Fundamental Duties Uni…" at bounding box center [374, 88] width 225 height 131
type input "aa"
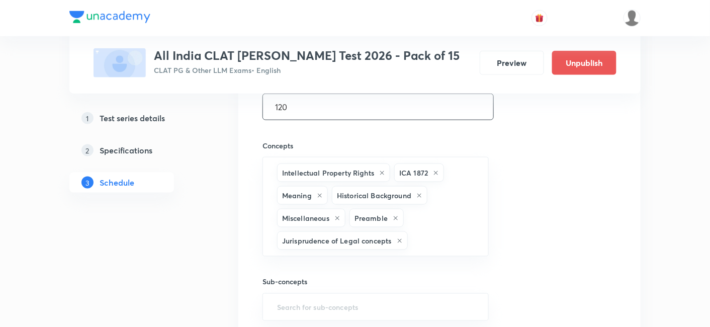
click at [347, 104] on input "120" at bounding box center [378, 107] width 230 height 26
click at [426, 239] on input "text" at bounding box center [443, 240] width 66 height 19
type input "a"
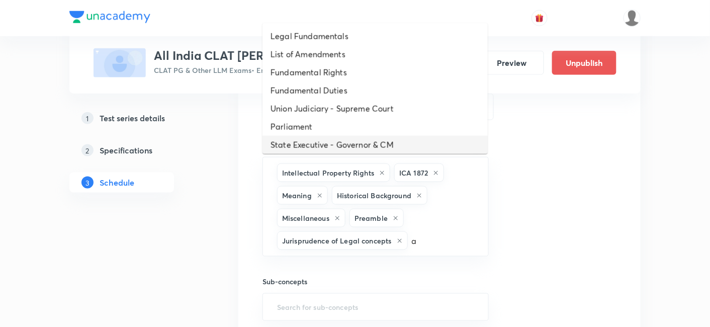
click at [385, 143] on li "State Executive - Governor & CM" at bounding box center [374, 145] width 225 height 18
type input "a"
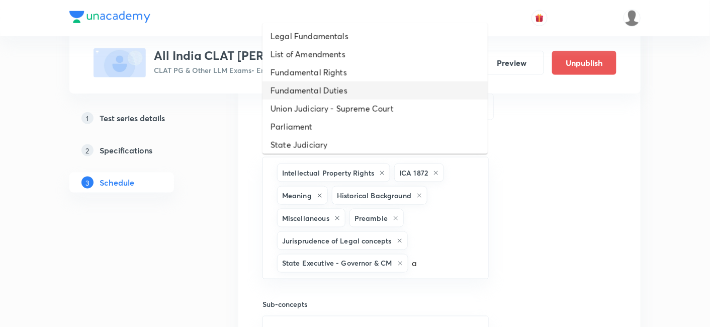
click at [366, 97] on li "Fundamental Duties" at bounding box center [374, 90] width 225 height 18
type input "a"
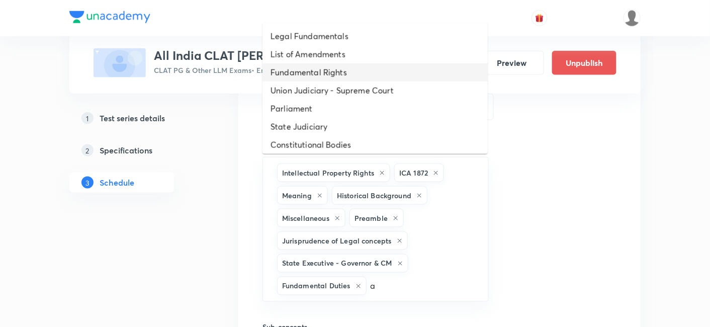
click at [361, 71] on li "Fundamental Rights" at bounding box center [374, 72] width 225 height 18
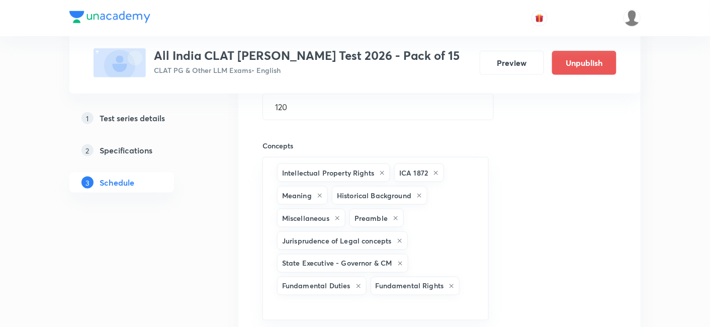
type input "a"
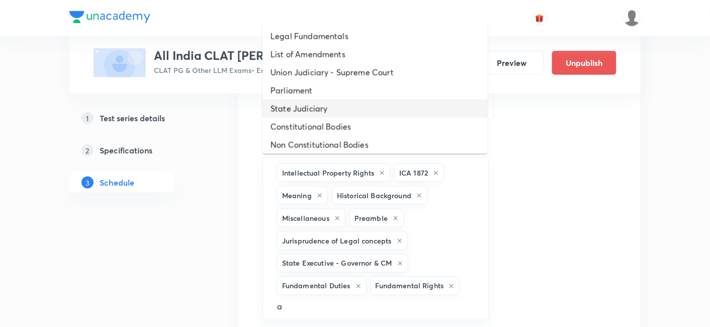
click at [349, 111] on li "State Judiciary" at bounding box center [374, 109] width 225 height 18
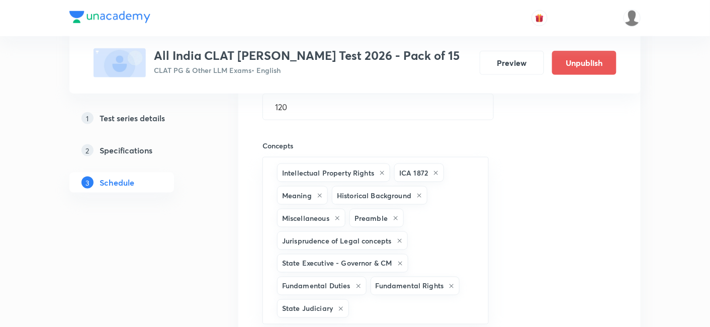
type input "a"
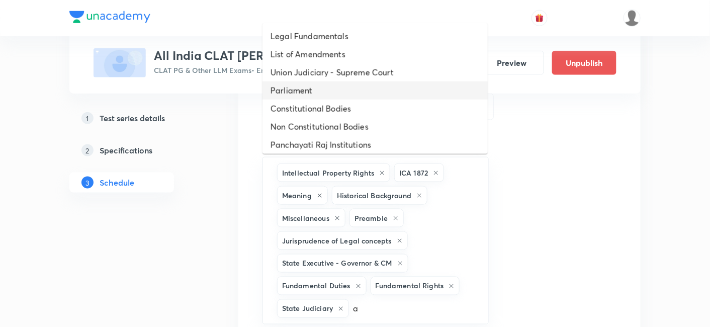
click at [357, 93] on li "Parliament" at bounding box center [374, 90] width 225 height 18
type input "a"
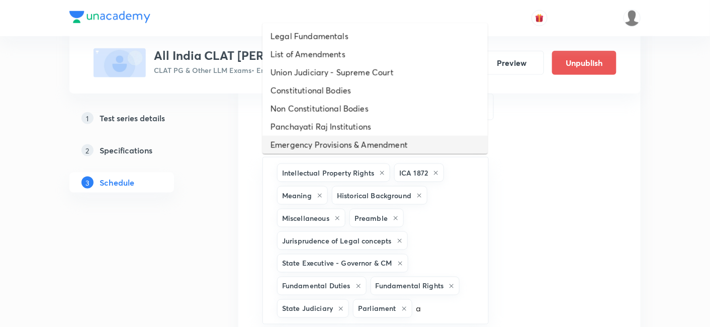
click at [355, 128] on li "Panchayati Raj Institutions" at bounding box center [374, 127] width 225 height 18
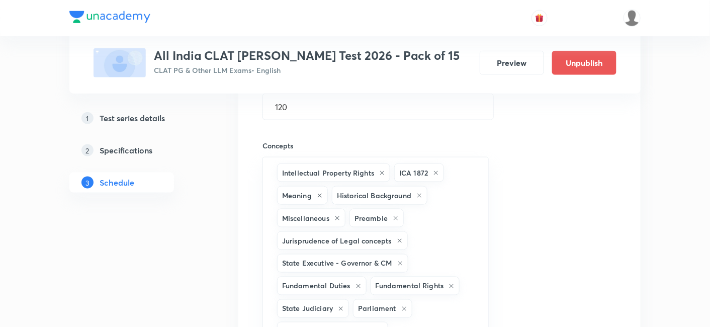
type input "a"
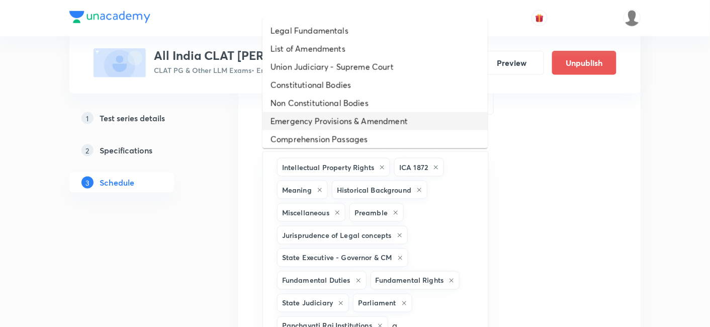
click at [365, 101] on li "Non Constitutional Bodies" at bounding box center [374, 103] width 225 height 18
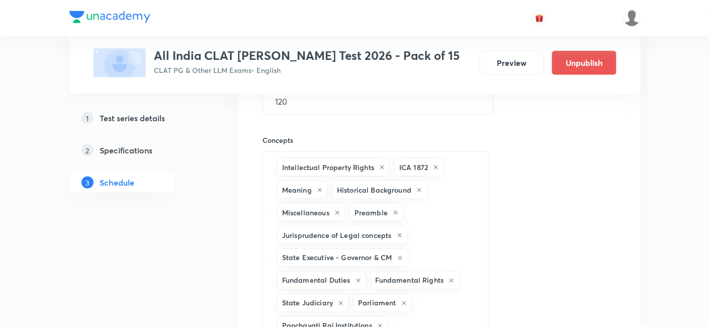
type input "a"
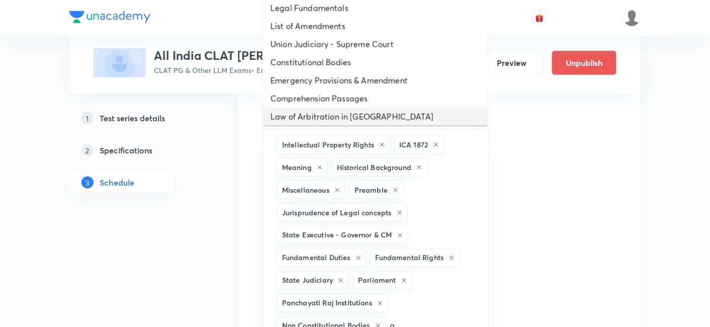
click at [338, 123] on li "Law of Arbitration in [GEOGRAPHIC_DATA]" at bounding box center [374, 117] width 225 height 18
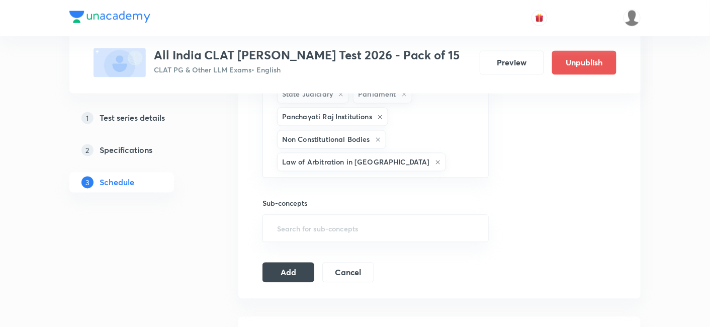
scroll to position [586, 0]
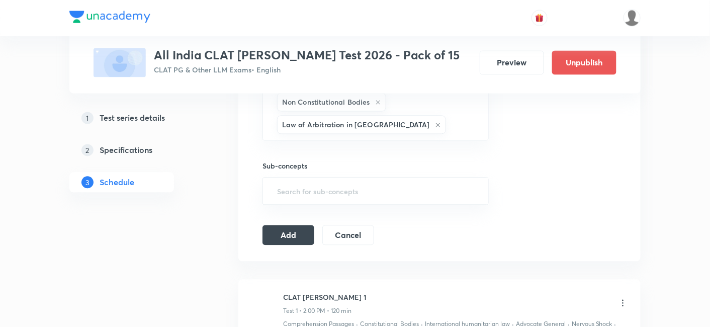
click at [295, 196] on input "text" at bounding box center [375, 191] width 201 height 19
type input "a"
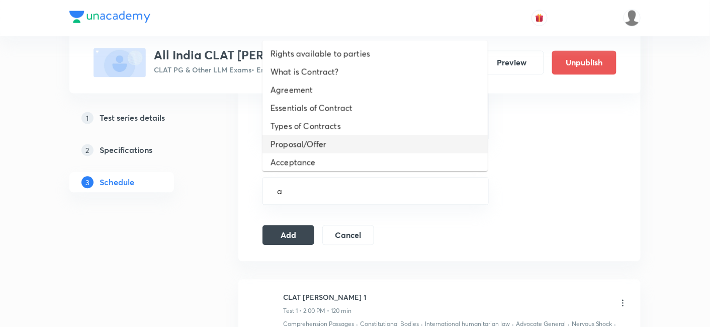
click at [302, 137] on li "Proposal/Offer" at bounding box center [374, 144] width 225 height 18
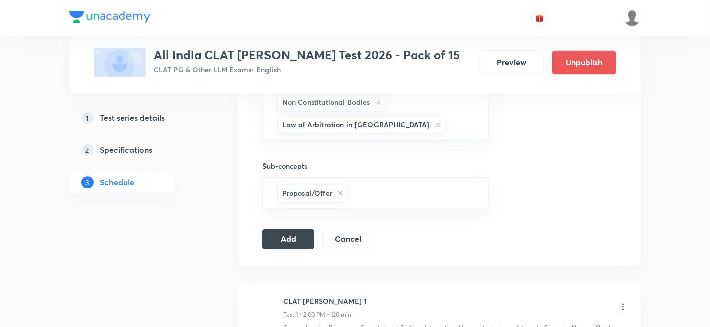
type input "a"
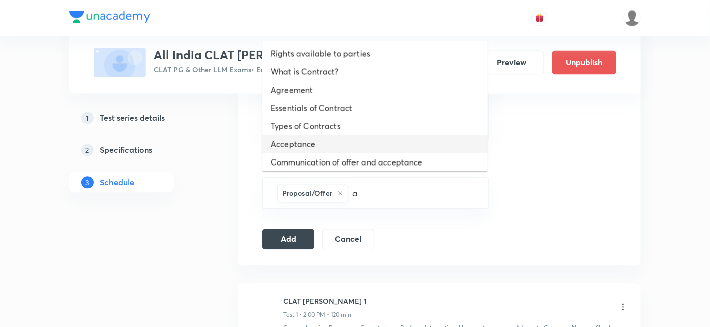
click at [312, 146] on li "Acceptance" at bounding box center [374, 144] width 225 height 18
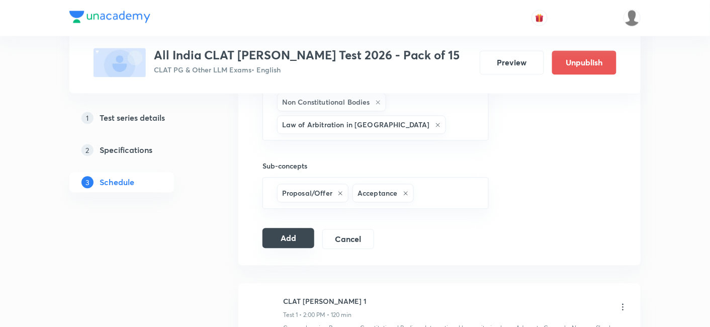
click at [292, 240] on button "Add" at bounding box center [288, 238] width 52 height 20
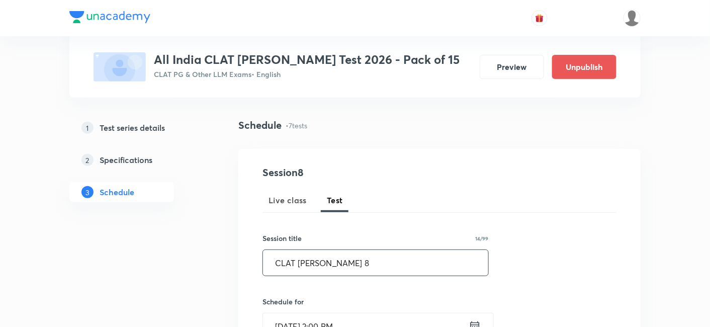
scroll to position [112, 0]
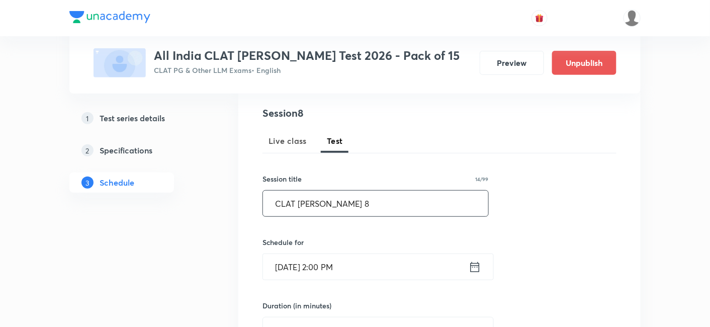
click at [358, 193] on input "CLAT [PERSON_NAME] 8" at bounding box center [375, 204] width 225 height 26
type input "CLAT [PERSON_NAME] 9"
click at [477, 265] on icon at bounding box center [475, 267] width 13 height 14
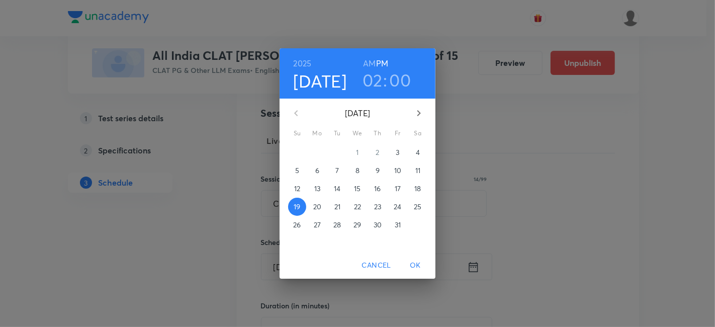
click at [304, 229] on span "26" at bounding box center [297, 225] width 18 height 10
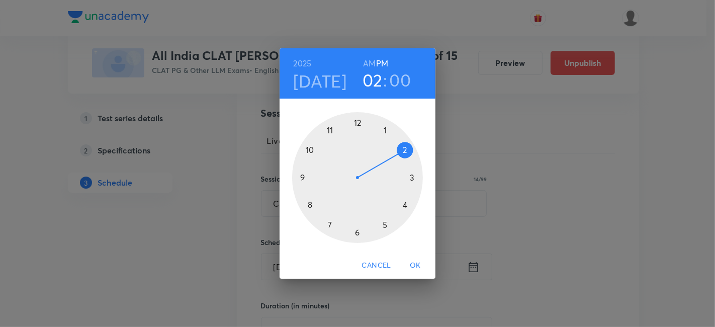
click at [403, 147] on div at bounding box center [357, 177] width 131 height 131
click at [414, 265] on span "OK" at bounding box center [415, 265] width 24 height 13
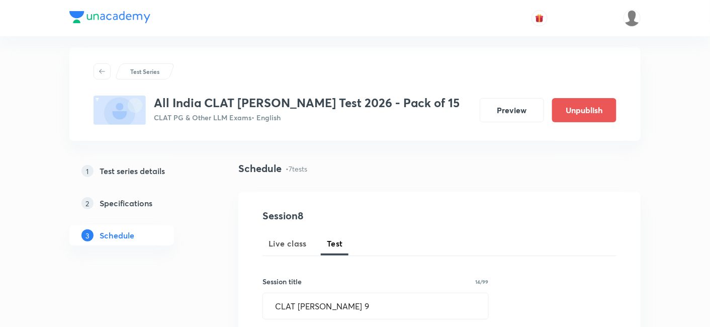
scroll to position [0, 0]
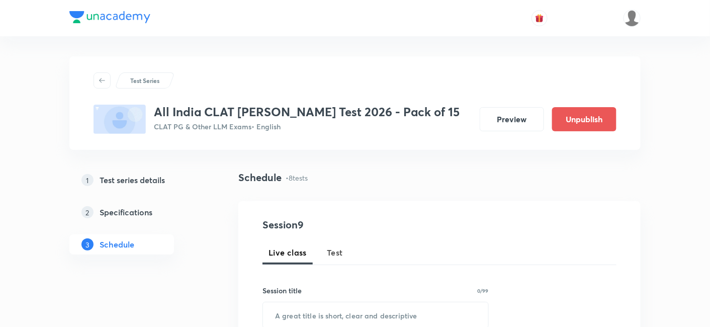
click at [339, 253] on span "Test" at bounding box center [335, 252] width 16 height 12
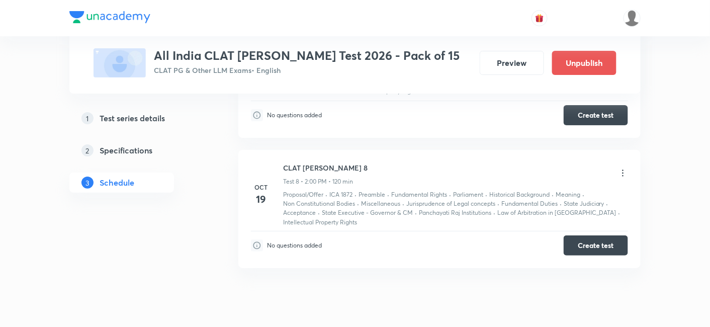
scroll to position [2401, 0]
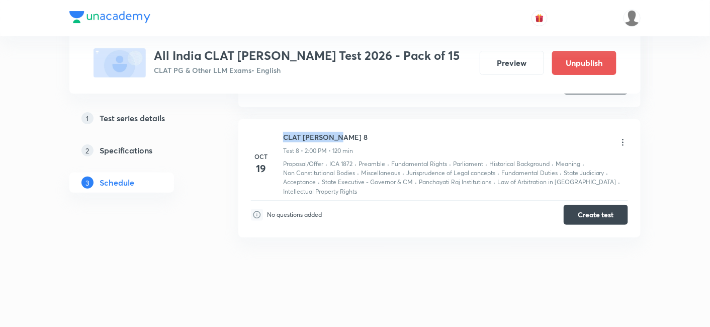
drag, startPoint x: 349, startPoint y: 133, endPoint x: 282, endPoint y: 133, distance: 67.4
click at [282, 133] on div "Oct 19 CLAT PG Mock 8 Test 8 • 2:00 PM • 120 min Proposal/Offer · ICA 1872 · Pr…" at bounding box center [439, 164] width 377 height 64
copy h6 "CLAT PG Mock 8"
click at [366, 121] on li "Oct 19 CLAT PG Mock 8 Test 8 • 2:00 PM • 120 min Proposal/Offer · ICA 1872 · Pr…" at bounding box center [439, 178] width 402 height 118
drag, startPoint x: 352, startPoint y: 130, endPoint x: 280, endPoint y: 130, distance: 72.4
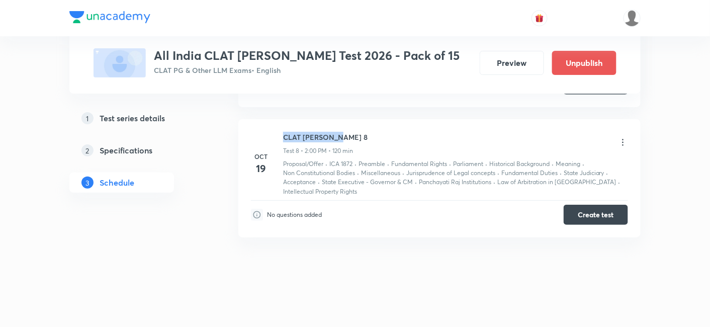
click at [280, 132] on div "Oct 19 CLAT PG Mock 8 Test 8 • 2:00 PM • 120 min Proposal/Offer · ICA 1872 · Pr…" at bounding box center [439, 164] width 377 height 64
copy h6 "CLAT PG Mock 8"
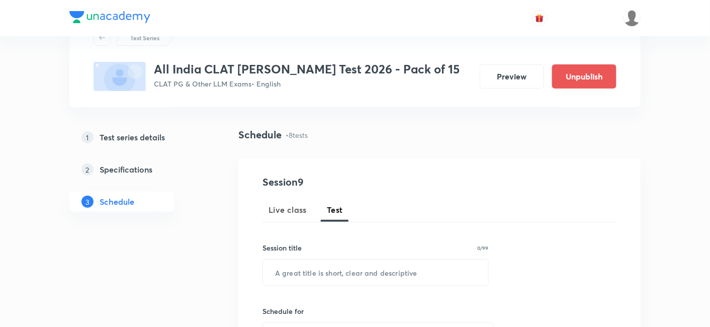
scroll to position [0, 0]
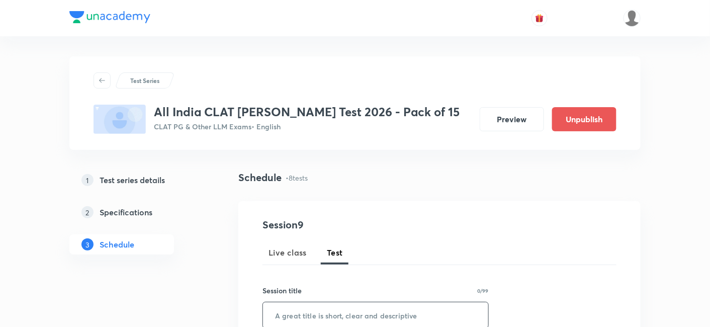
click at [330, 307] on input "text" at bounding box center [375, 315] width 225 height 26
paste input "CLAT PG Mock 8"
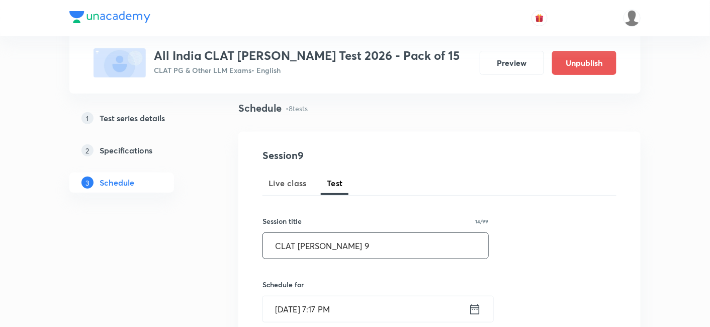
scroll to position [223, 0]
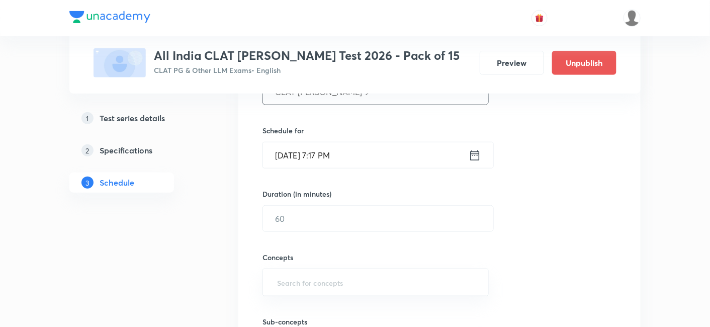
type input "CLAT PG Mock 9"
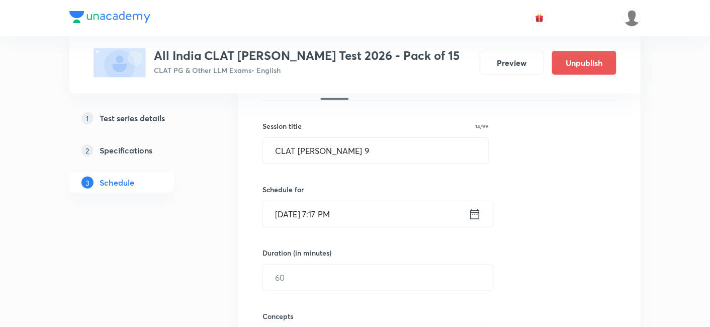
scroll to position [112, 0]
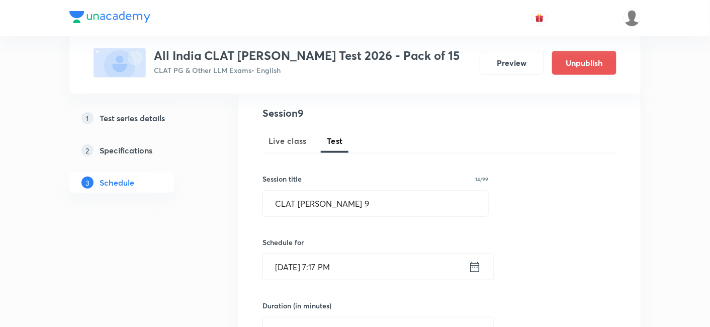
click at [479, 270] on icon at bounding box center [475, 267] width 13 height 14
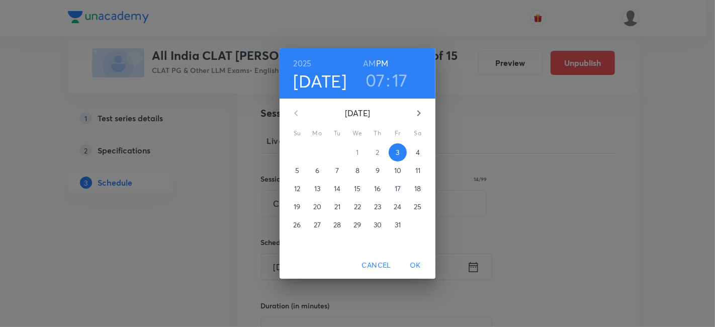
click at [301, 226] on p "26" at bounding box center [297, 225] width 8 height 10
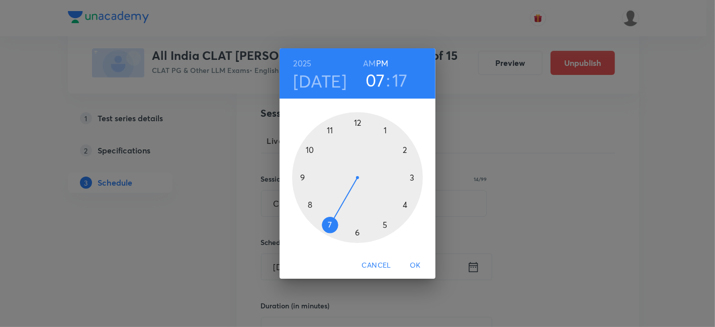
click at [403, 149] on div at bounding box center [357, 177] width 131 height 131
click at [357, 122] on div at bounding box center [357, 177] width 131 height 131
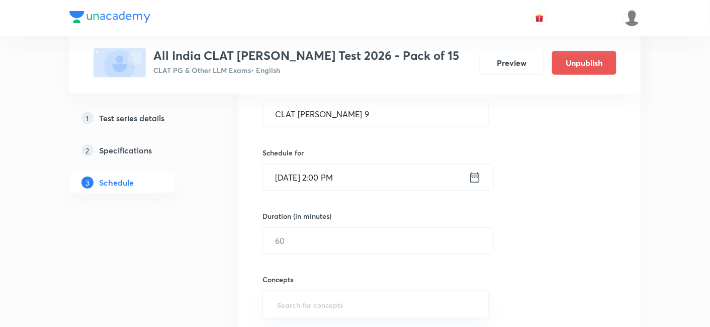
scroll to position [279, 0]
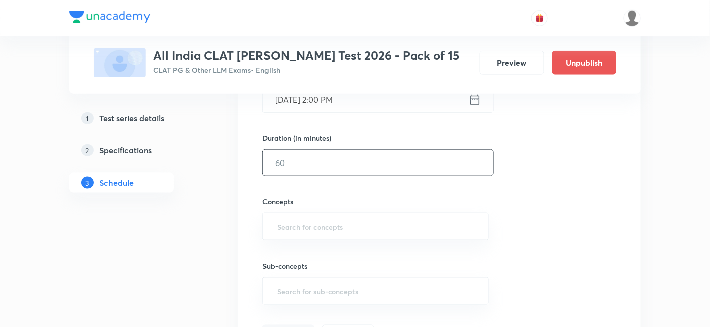
click at [339, 166] on input "text" at bounding box center [378, 163] width 230 height 26
click at [293, 213] on div "​" at bounding box center [375, 227] width 226 height 28
type input "120"
type input "a"
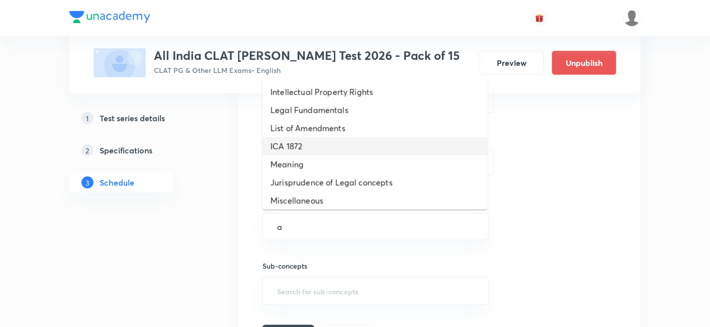
click at [316, 154] on li "ICA 1872" at bounding box center [374, 146] width 225 height 18
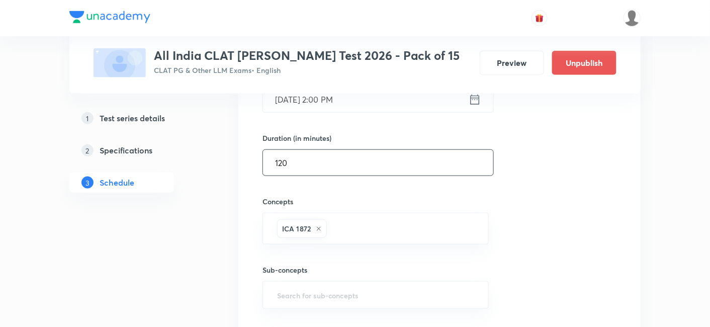
type input "a"
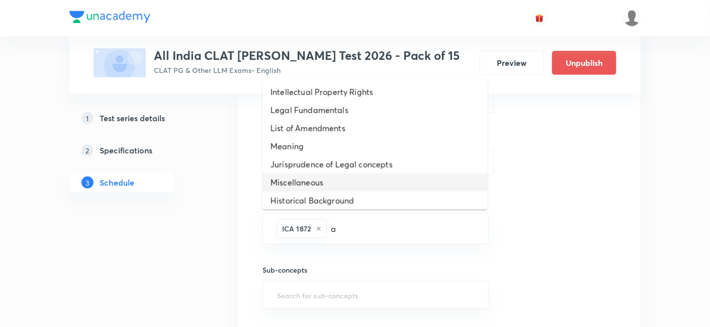
click at [301, 169] on li "Jurisprudence of Legal concepts" at bounding box center [374, 164] width 225 height 18
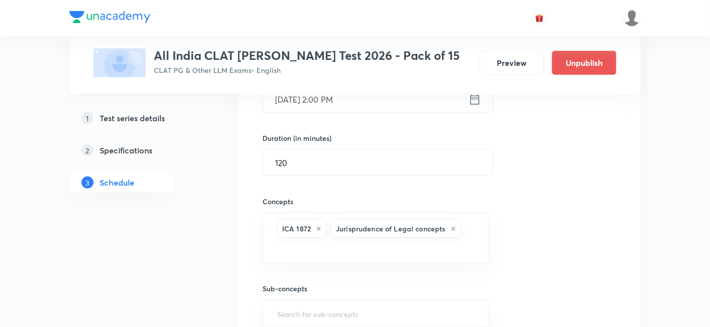
type input "a"
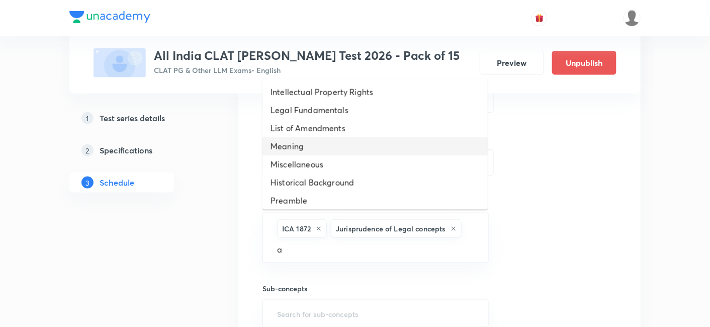
click at [305, 148] on li "Meaning" at bounding box center [374, 146] width 225 height 18
type input "a"
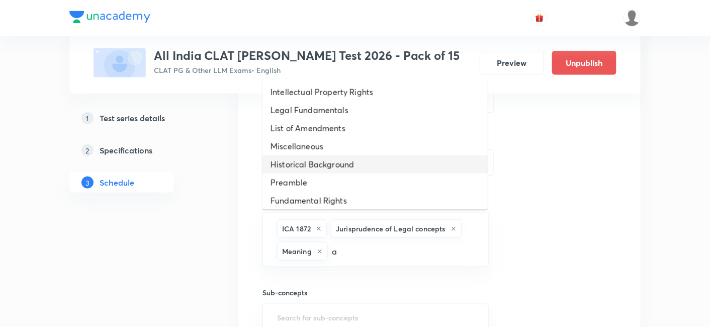
click at [307, 166] on li "Historical Background" at bounding box center [374, 164] width 225 height 18
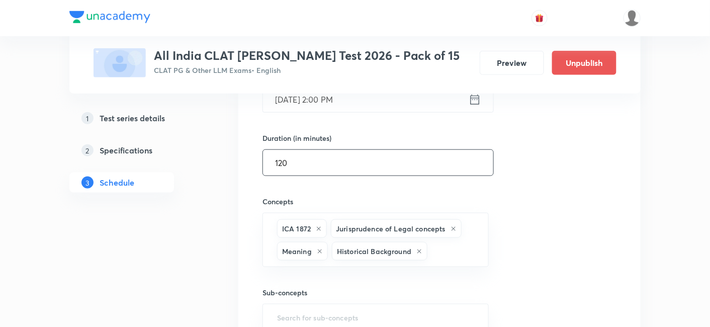
type input "a"
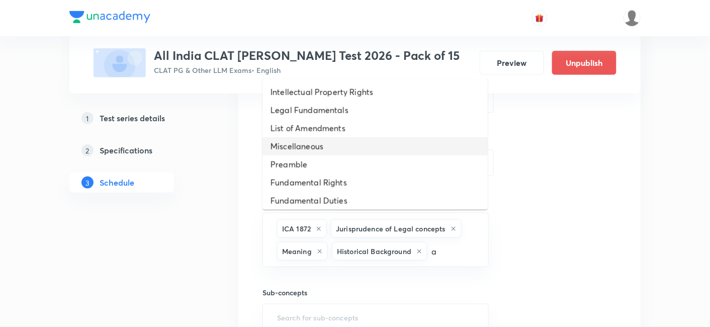
click at [309, 148] on li "Miscellaneous" at bounding box center [374, 146] width 225 height 18
type input "a"
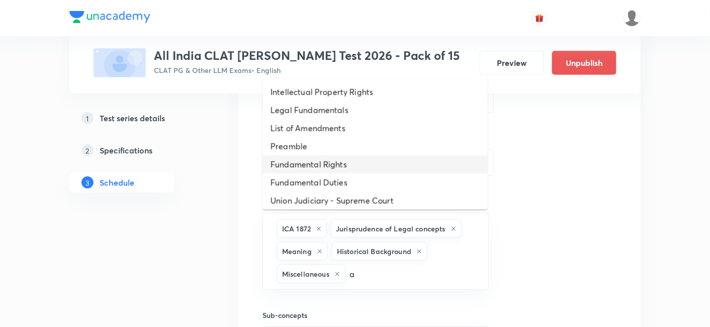
click at [306, 157] on li "Fundamental Rights" at bounding box center [374, 164] width 225 height 18
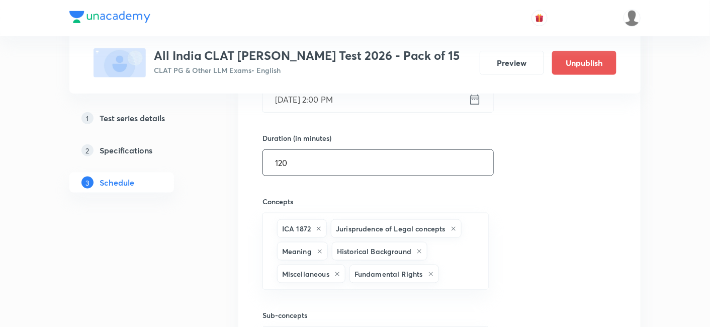
type input "a"
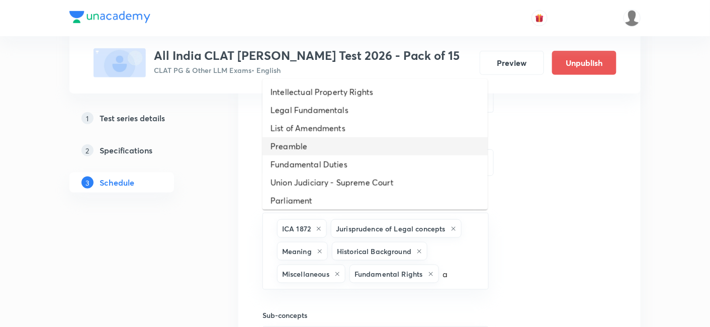
click at [306, 148] on li "Preamble" at bounding box center [374, 146] width 225 height 18
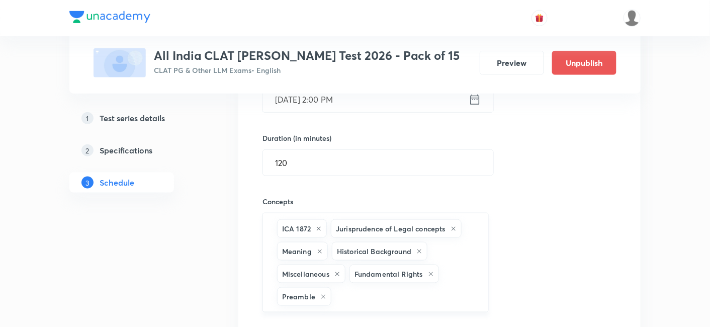
scroll to position [446, 0]
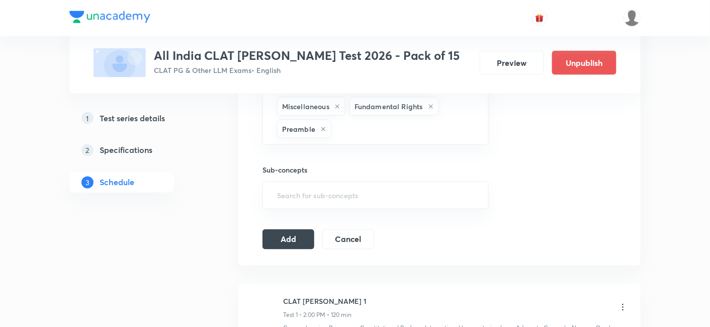
click at [297, 166] on h6 "Sub-concepts" at bounding box center [375, 170] width 226 height 11
click at [300, 187] on input "text" at bounding box center [375, 195] width 201 height 19
type input "a"
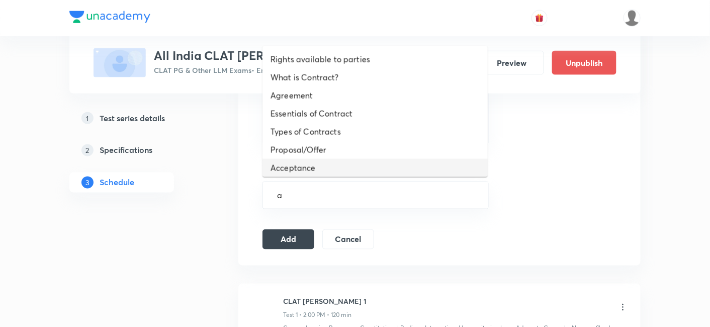
click at [302, 125] on li "Types of Contracts" at bounding box center [374, 132] width 225 height 18
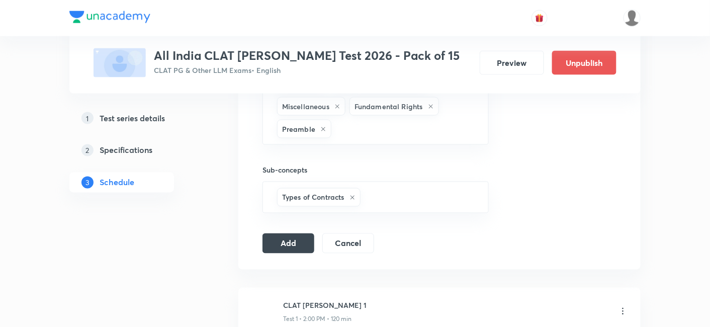
type input "a"
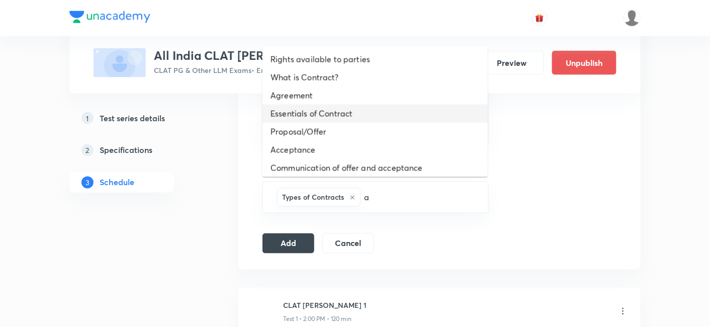
click at [307, 90] on li "Agreement" at bounding box center [374, 95] width 225 height 18
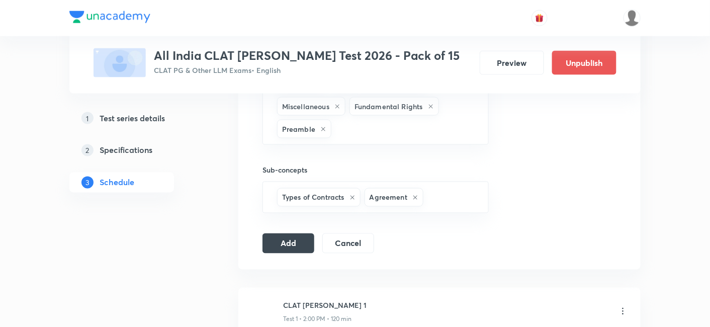
type input "a"
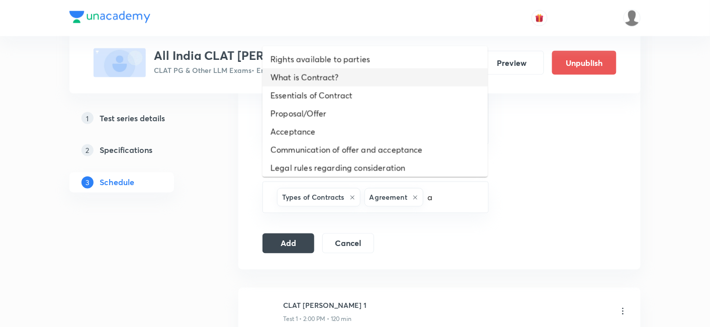
click at [304, 75] on li "What is Contract?" at bounding box center [374, 77] width 225 height 18
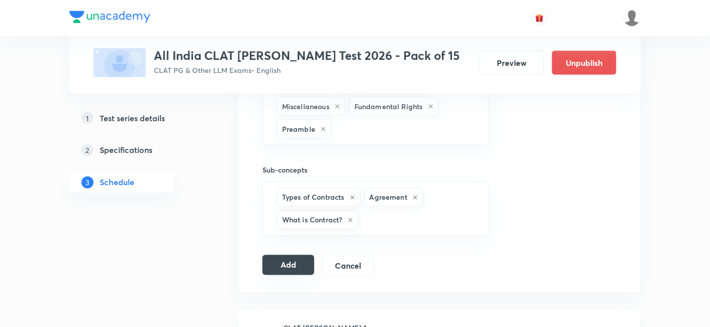
click at [295, 257] on button "Add" at bounding box center [288, 265] width 52 height 20
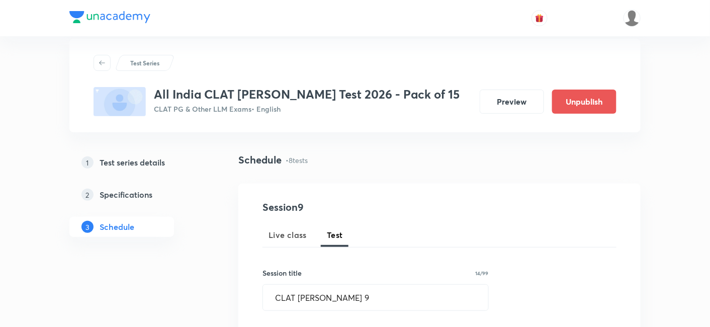
scroll to position [0, 0]
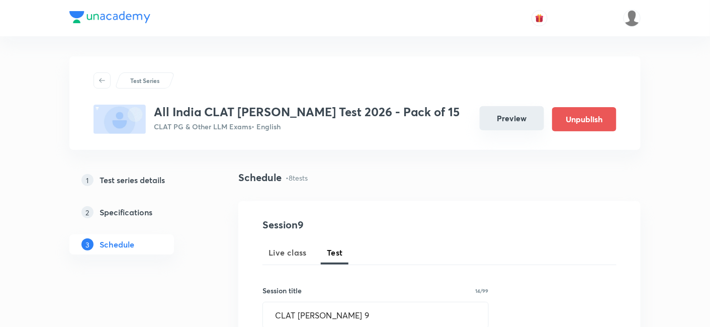
click at [528, 121] on button "Preview" at bounding box center [512, 118] width 64 height 24
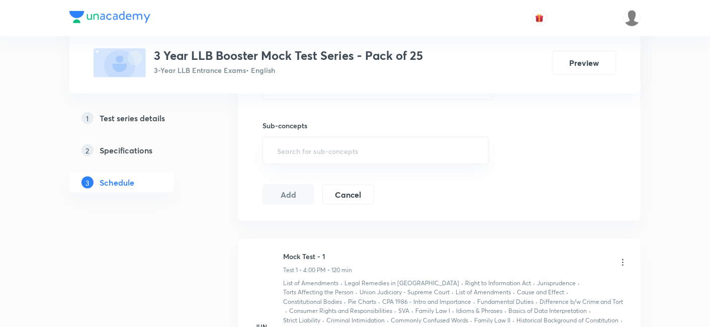
scroll to position [241, 0]
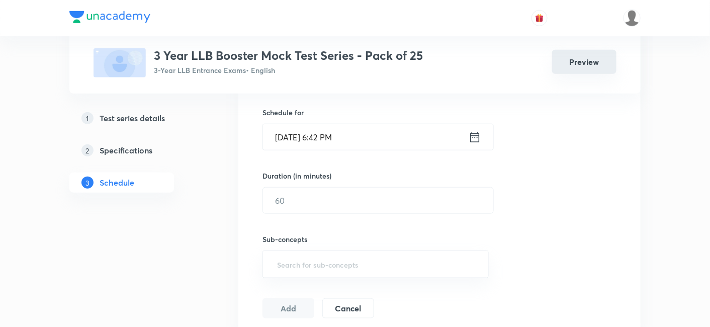
click at [601, 69] on button "Preview" at bounding box center [584, 62] width 64 height 24
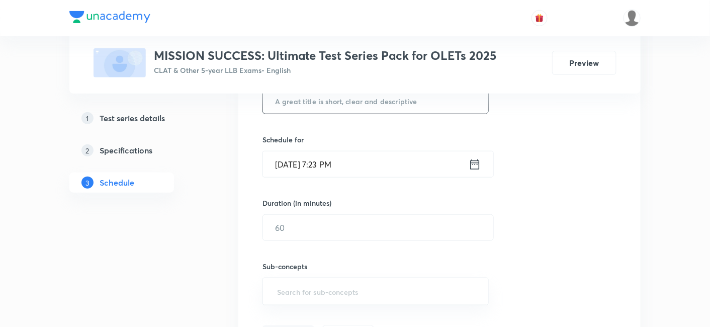
scroll to position [233, 0]
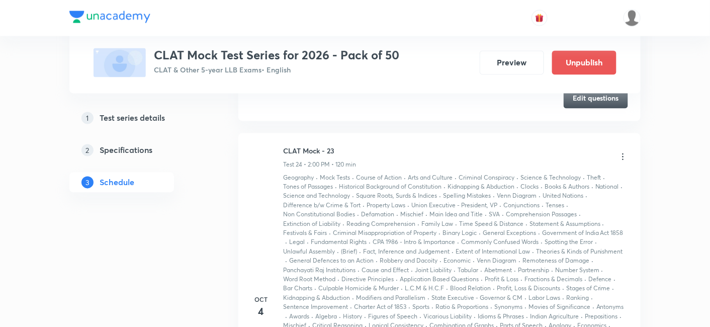
scroll to position [7749, 0]
copy h6 "CLAT Mock - 23"
drag, startPoint x: 346, startPoint y: 130, endPoint x: 271, endPoint y: 131, distance: 74.9
click at [271, 147] on div "Oct 4 CLAT Mock - 23 Test 24 • 2:00 PM • 120 min Geography · Mock Tests · Cours…" at bounding box center [439, 308] width 377 height 323
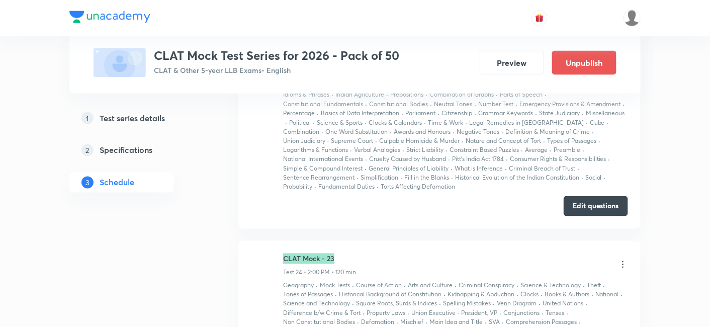
scroll to position [7581, 0]
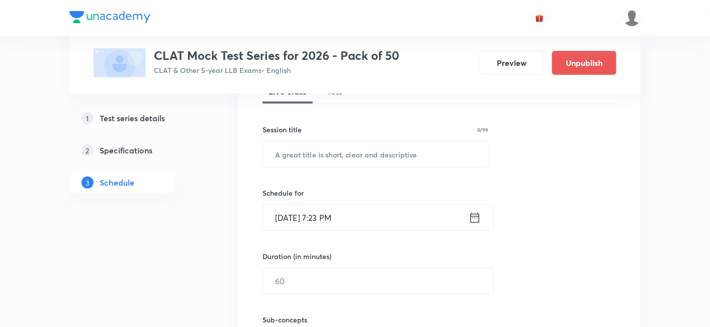
scroll to position [133, 0]
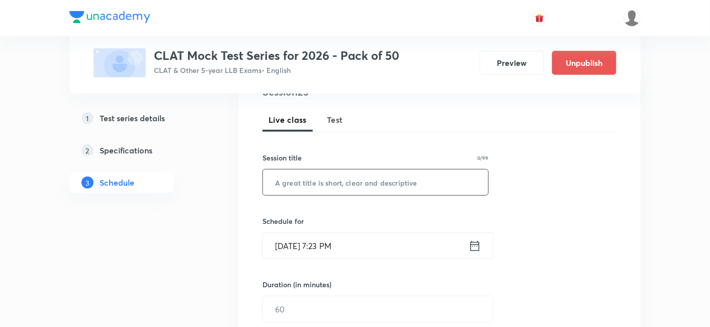
click at [387, 171] on input "text" at bounding box center [375, 182] width 225 height 26
click at [335, 122] on span "Test" at bounding box center [335, 120] width 16 height 12
click at [340, 183] on input "text" at bounding box center [375, 182] width 225 height 26
paste input "CLAT Mock - 23"
type input "CLAT Mock - 24"
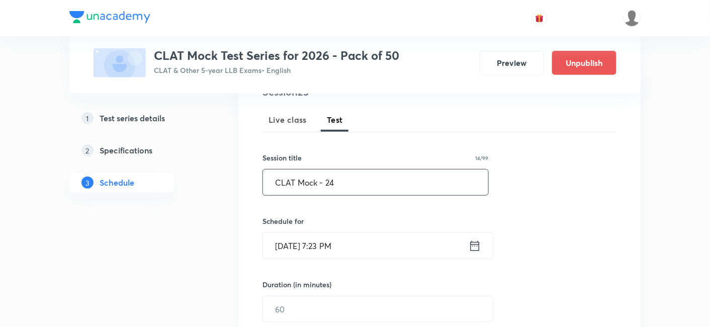
click at [476, 241] on icon at bounding box center [475, 246] width 13 height 14
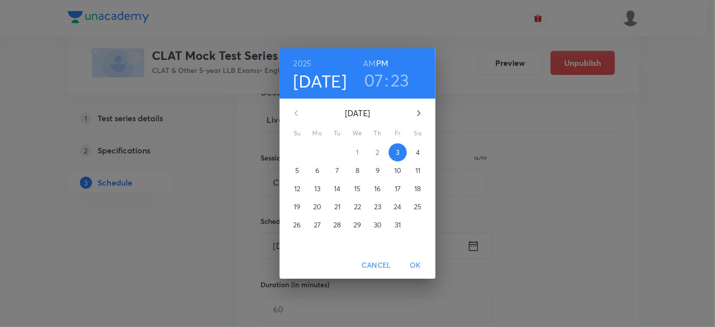
click at [422, 171] on span "11" at bounding box center [418, 170] width 18 height 10
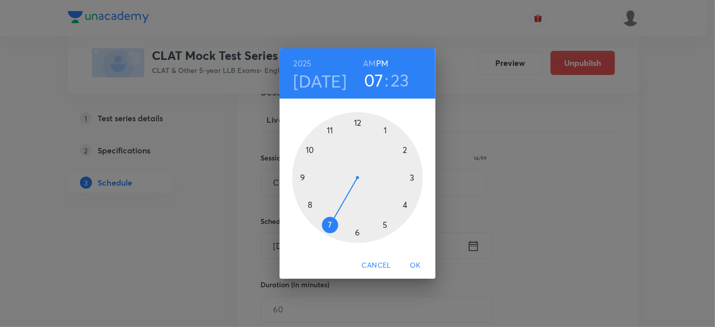
click at [403, 150] on div at bounding box center [357, 177] width 131 height 131
click at [358, 120] on div at bounding box center [357, 177] width 131 height 131
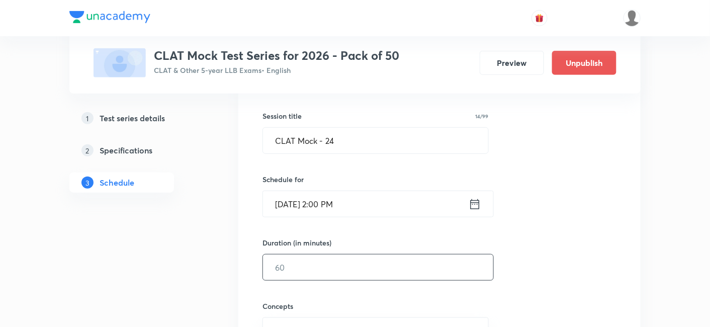
scroll to position [189, 0]
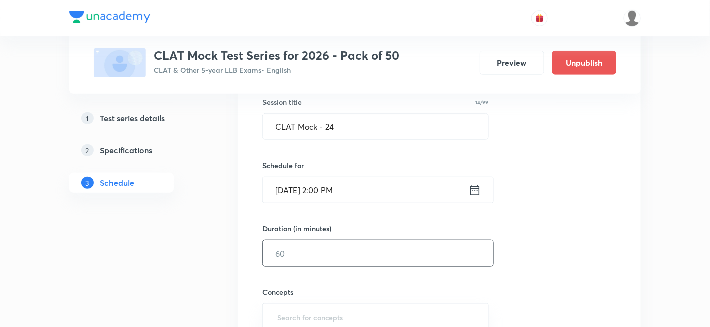
click at [328, 252] on input "text" at bounding box center [378, 253] width 230 height 26
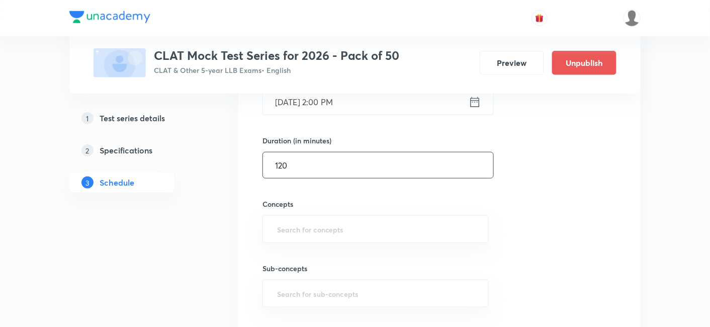
scroll to position [356, 0]
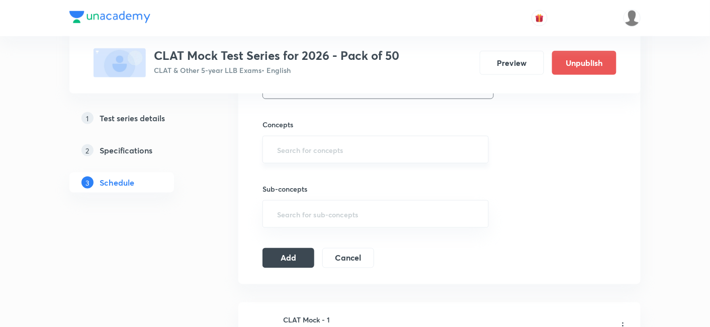
click at [291, 160] on div "​" at bounding box center [375, 150] width 226 height 28
type input "120"
type input "a"
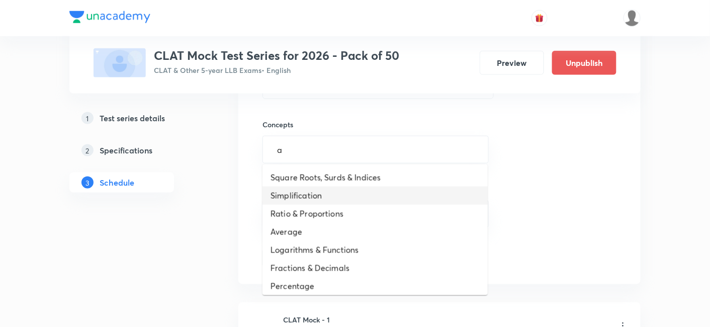
click at [312, 190] on li "Simplification" at bounding box center [374, 196] width 225 height 18
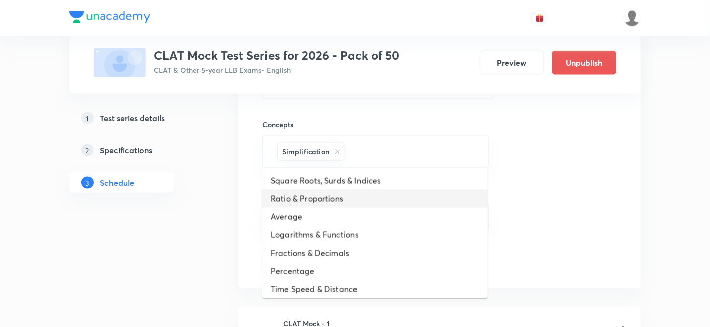
type input "a"
click at [319, 191] on li "Ratio & Proportions" at bounding box center [374, 199] width 225 height 18
type input "a"
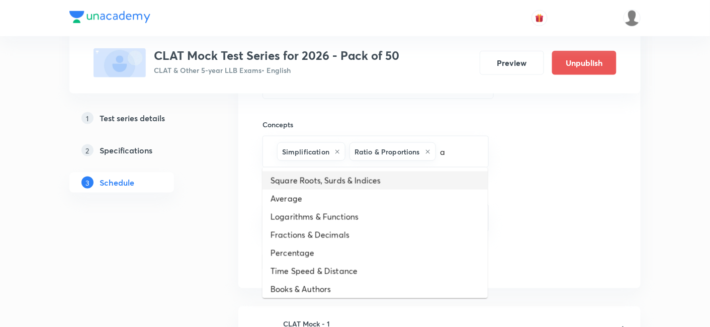
click at [320, 187] on li "Square Roots, Surds & Indices" at bounding box center [374, 180] width 225 height 18
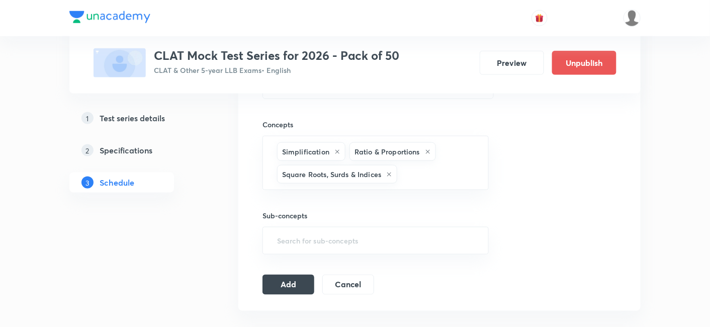
type input "a"
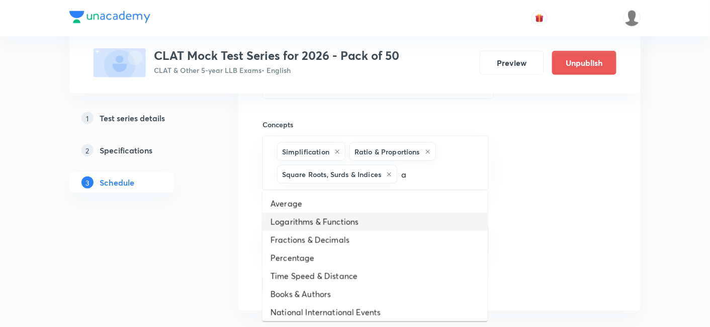
click at [320, 222] on li "Logarithms & Functions" at bounding box center [374, 222] width 225 height 18
type input "a"
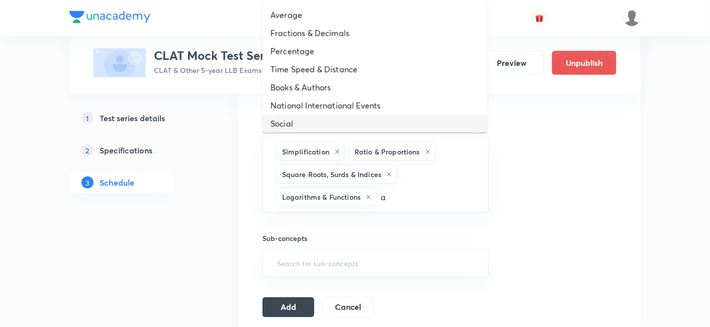
click at [328, 113] on li "National International Events" at bounding box center [374, 106] width 225 height 18
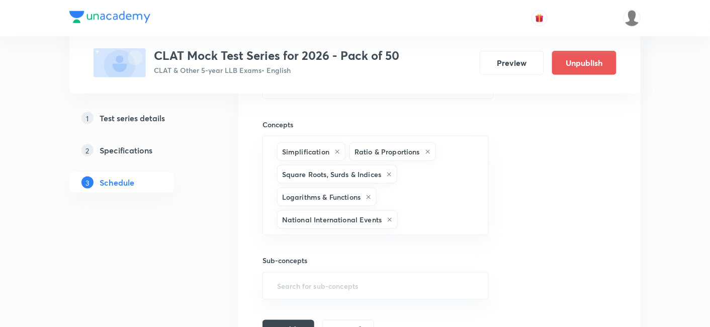
type input "a"
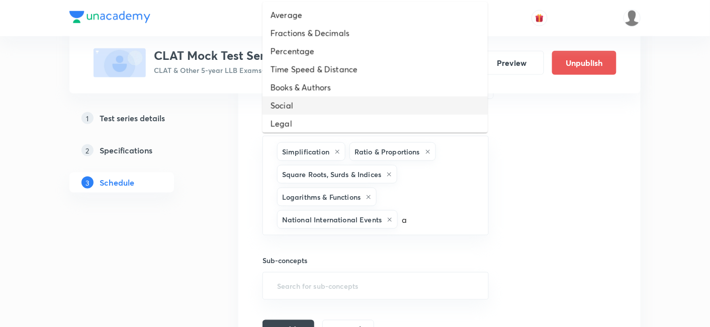
click at [304, 100] on li "Social" at bounding box center [374, 106] width 225 height 18
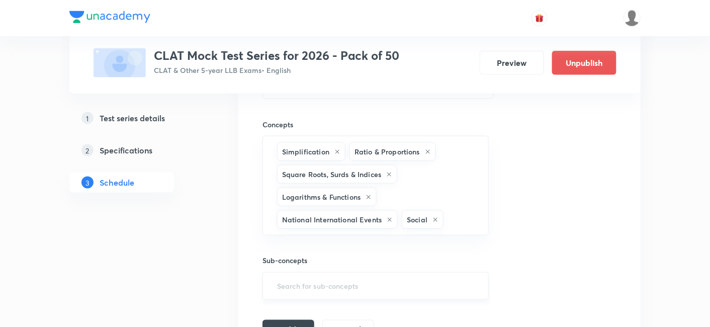
click at [316, 282] on input "text" at bounding box center [375, 286] width 201 height 19
type input "s"
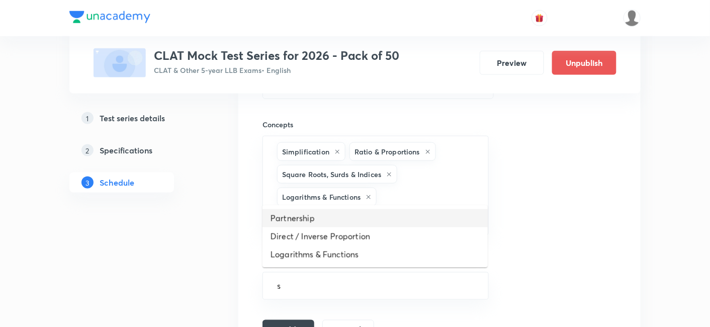
click at [324, 206] on ul "Partnership Direct / Inverse Proportion Logarithms & Functions" at bounding box center [374, 236] width 225 height 62
click at [325, 220] on li "Partnership" at bounding box center [374, 218] width 225 height 18
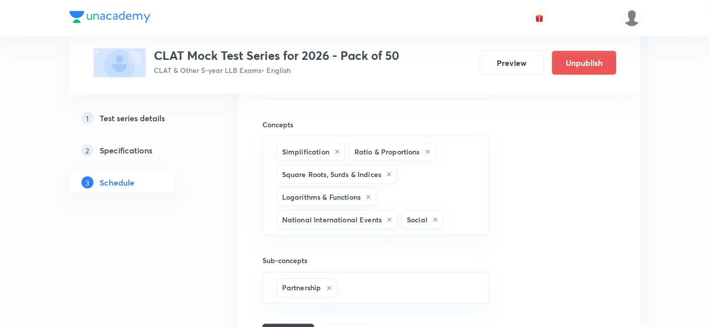
type input "s"
click at [330, 224] on ul "Direct / Inverse Proportion Logarithms & Functions" at bounding box center [374, 245] width 225 height 44
click at [329, 232] on li "Direct / Inverse Proportion" at bounding box center [374, 236] width 225 height 18
type input "s"
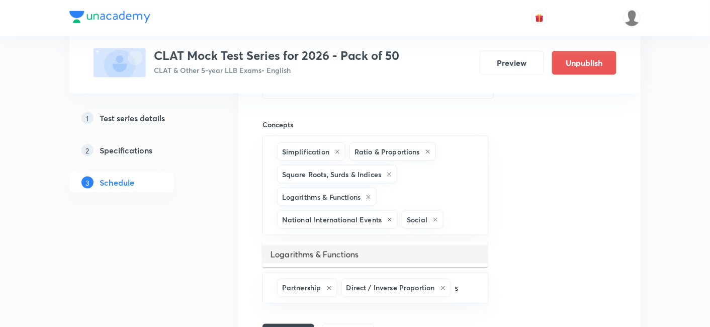
click at [340, 255] on li "Logarithms & Functions" at bounding box center [374, 254] width 225 height 18
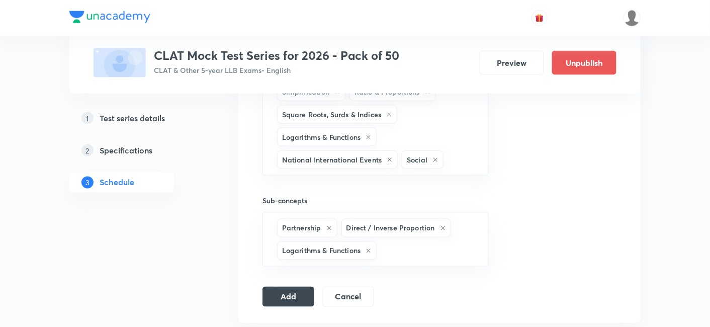
scroll to position [524, 0]
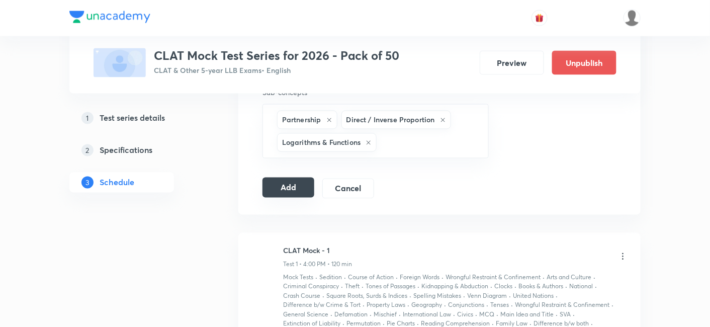
click at [292, 194] on button "Add" at bounding box center [288, 187] width 52 height 20
click at [526, 68] on button "Preview" at bounding box center [512, 62] width 64 height 24
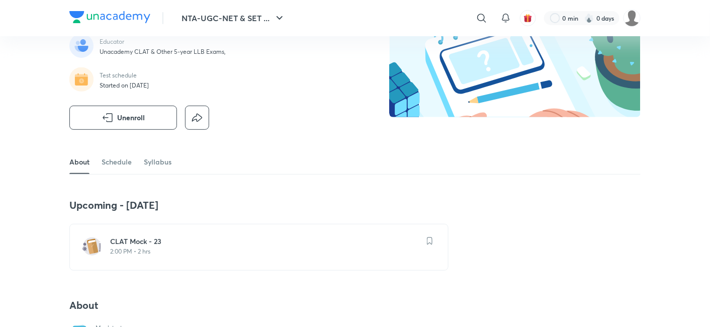
scroll to position [167, 0]
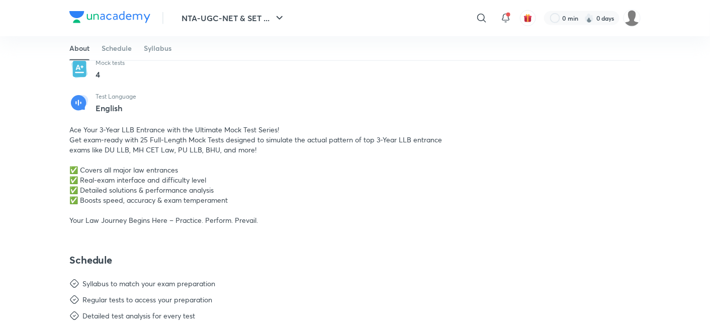
scroll to position [279, 0]
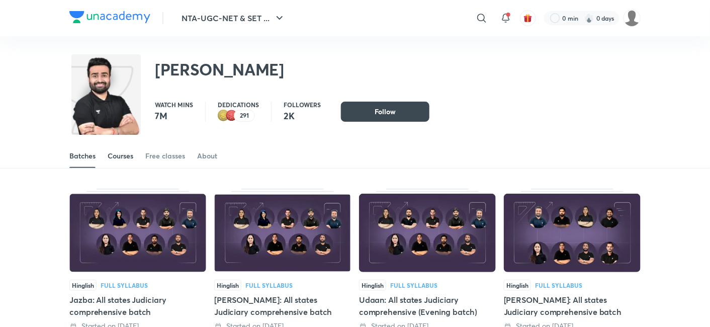
click at [121, 151] on div "Courses" at bounding box center [121, 156] width 26 height 10
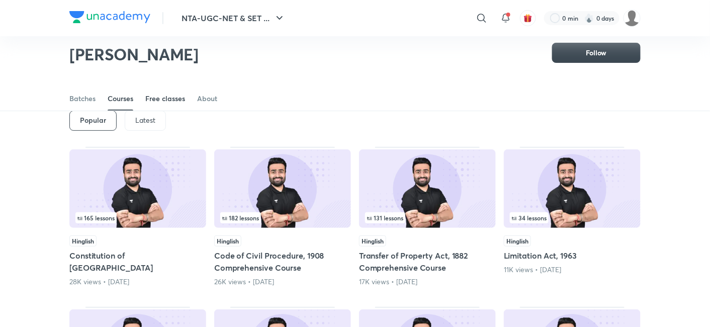
click at [146, 100] on div "Free classes" at bounding box center [165, 99] width 40 height 10
